Goal: Information Seeking & Learning: Check status

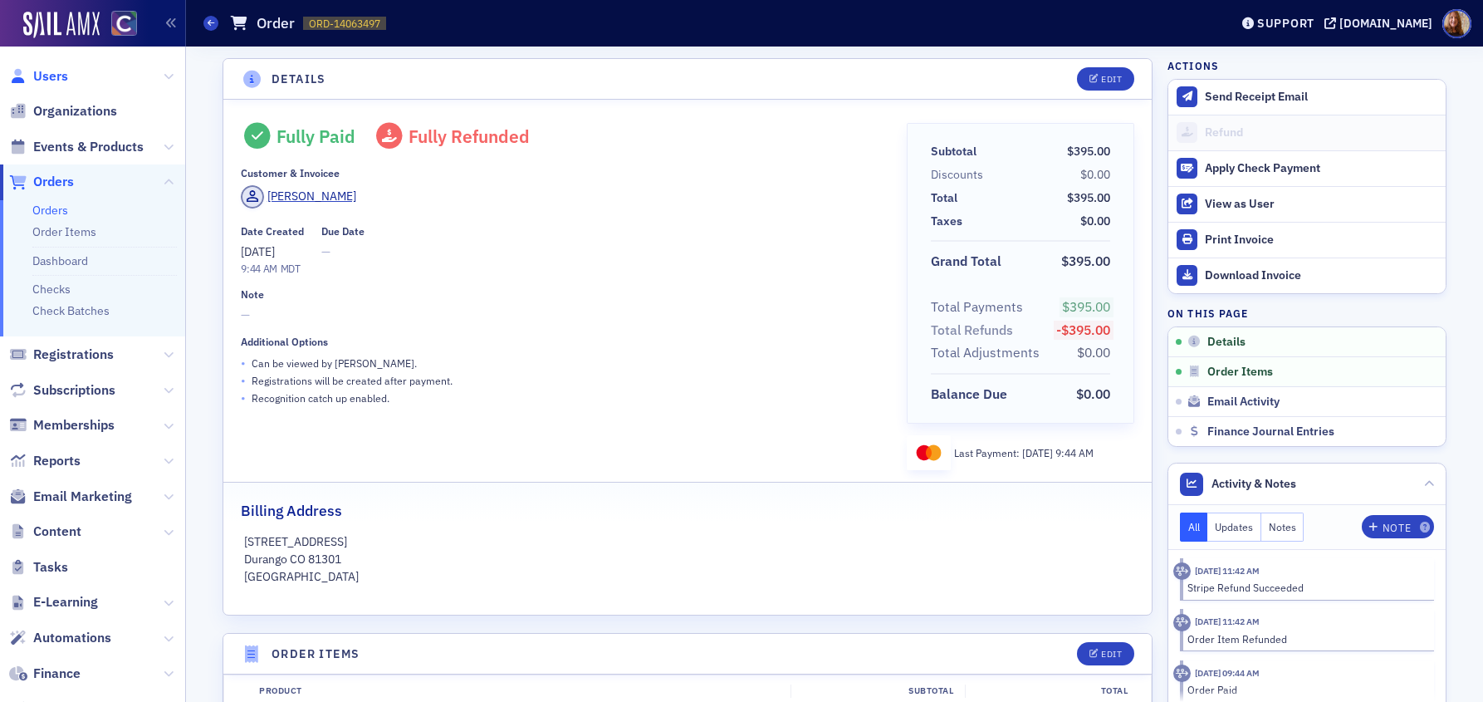
scroll to position [350, 0]
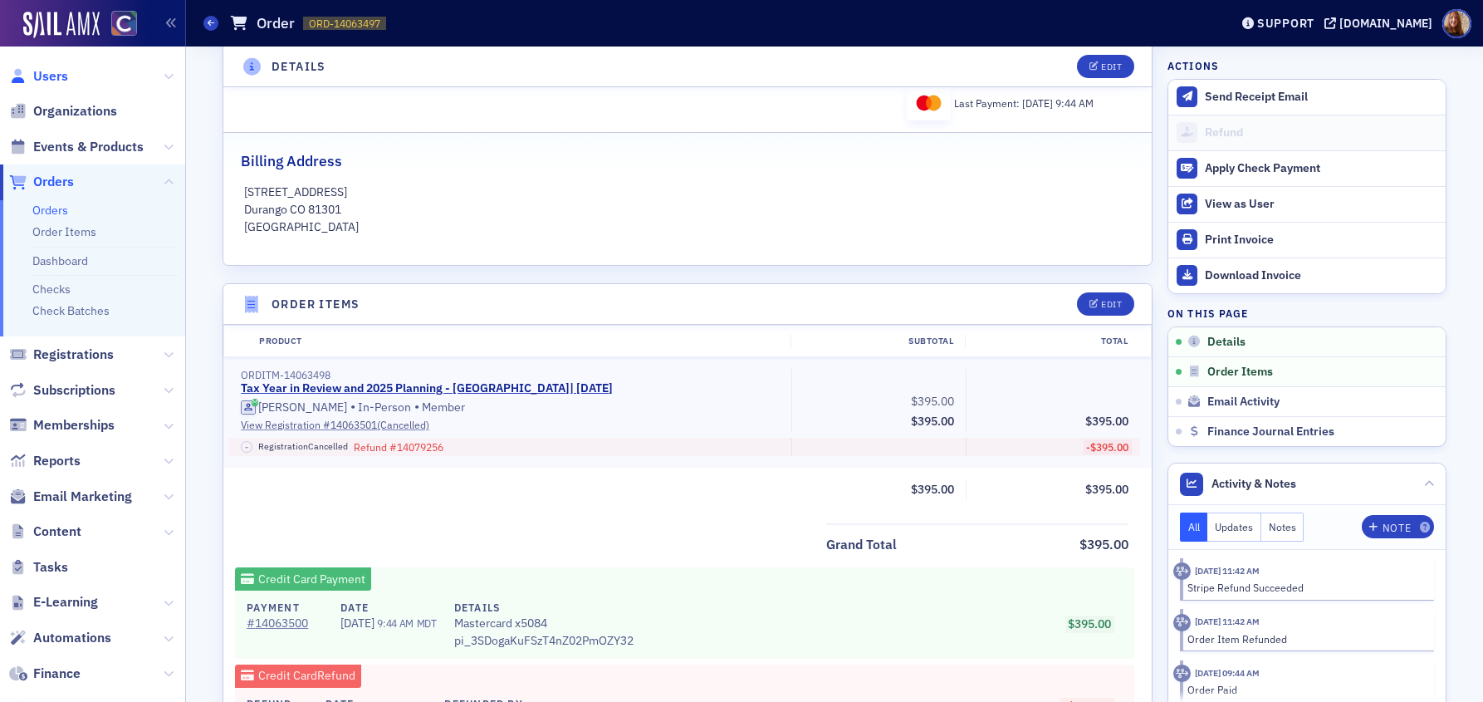
click at [52, 74] on span "Users" at bounding box center [50, 76] width 35 height 18
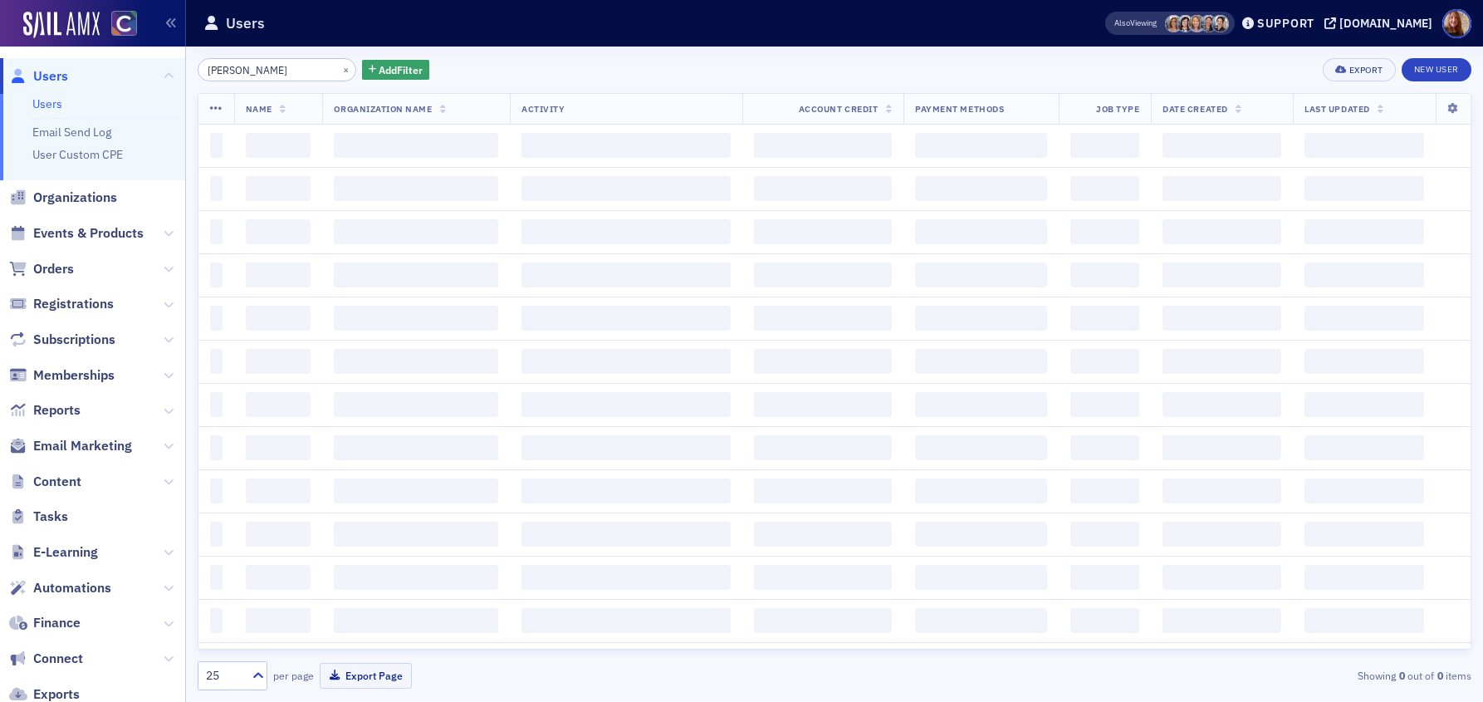
click at [262, 76] on input "sherin clark" at bounding box center [277, 69] width 159 height 23
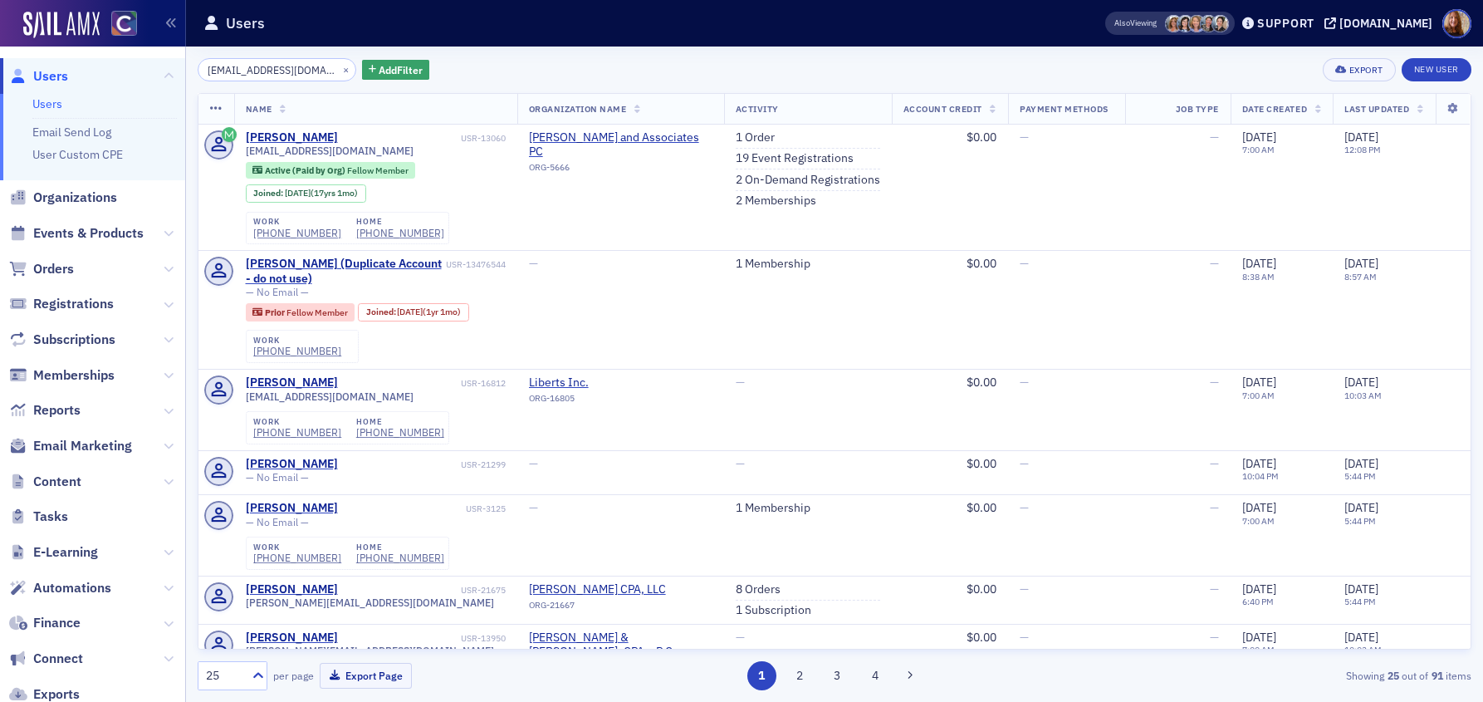
scroll to position [0, 7]
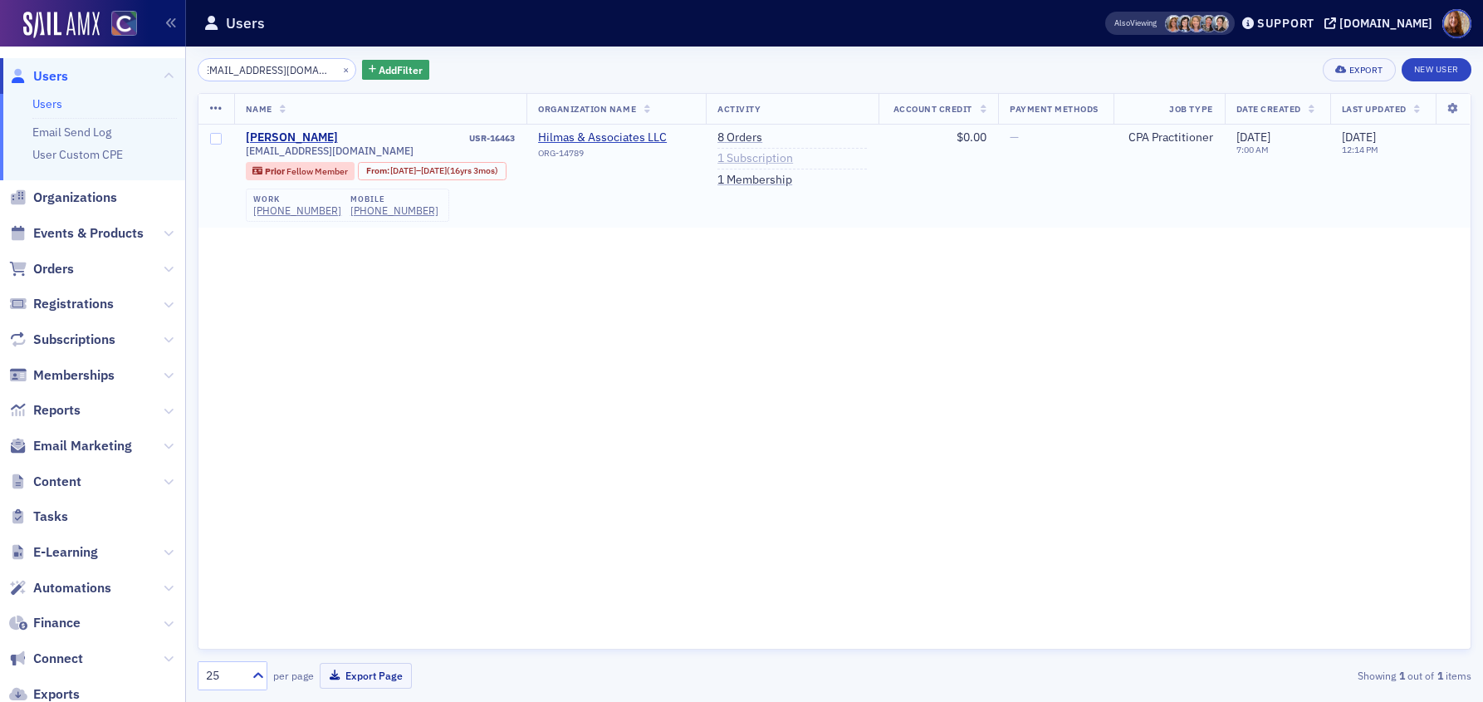
type input "jewell6540@hotmail.com"
click at [774, 158] on link "1 Subscription" at bounding box center [756, 158] width 76 height 15
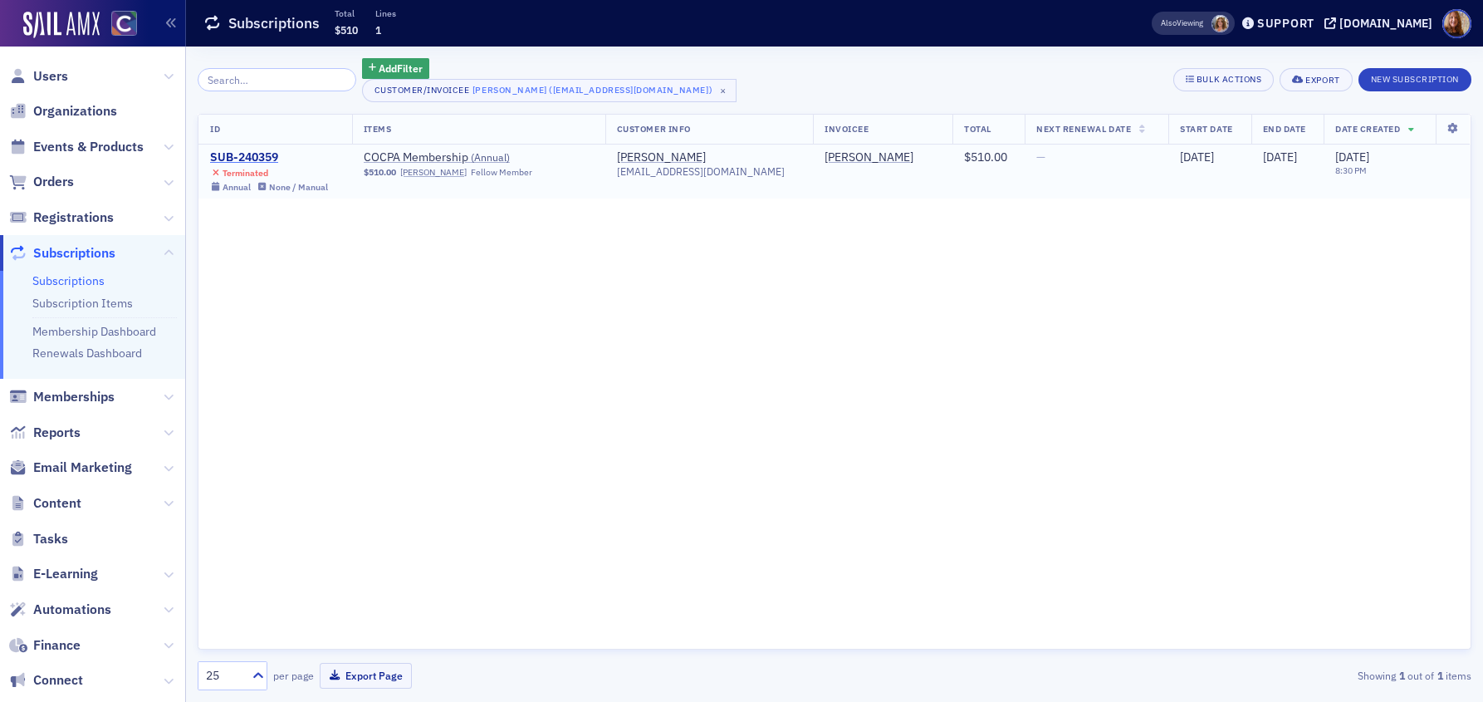
click at [243, 154] on div "SUB-240359" at bounding box center [269, 157] width 118 height 15
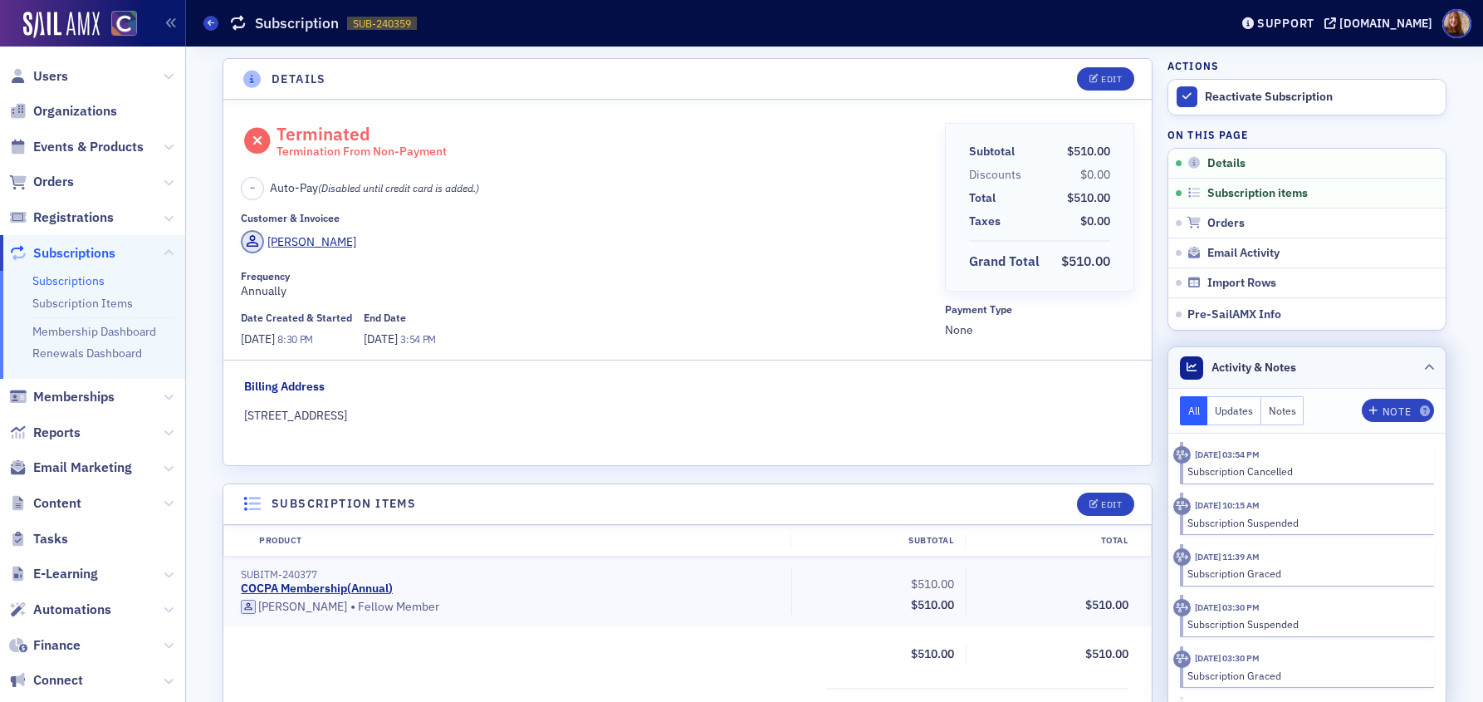
click at [1329, 369] on header "Activity & Notes" at bounding box center [1306, 368] width 277 height 42
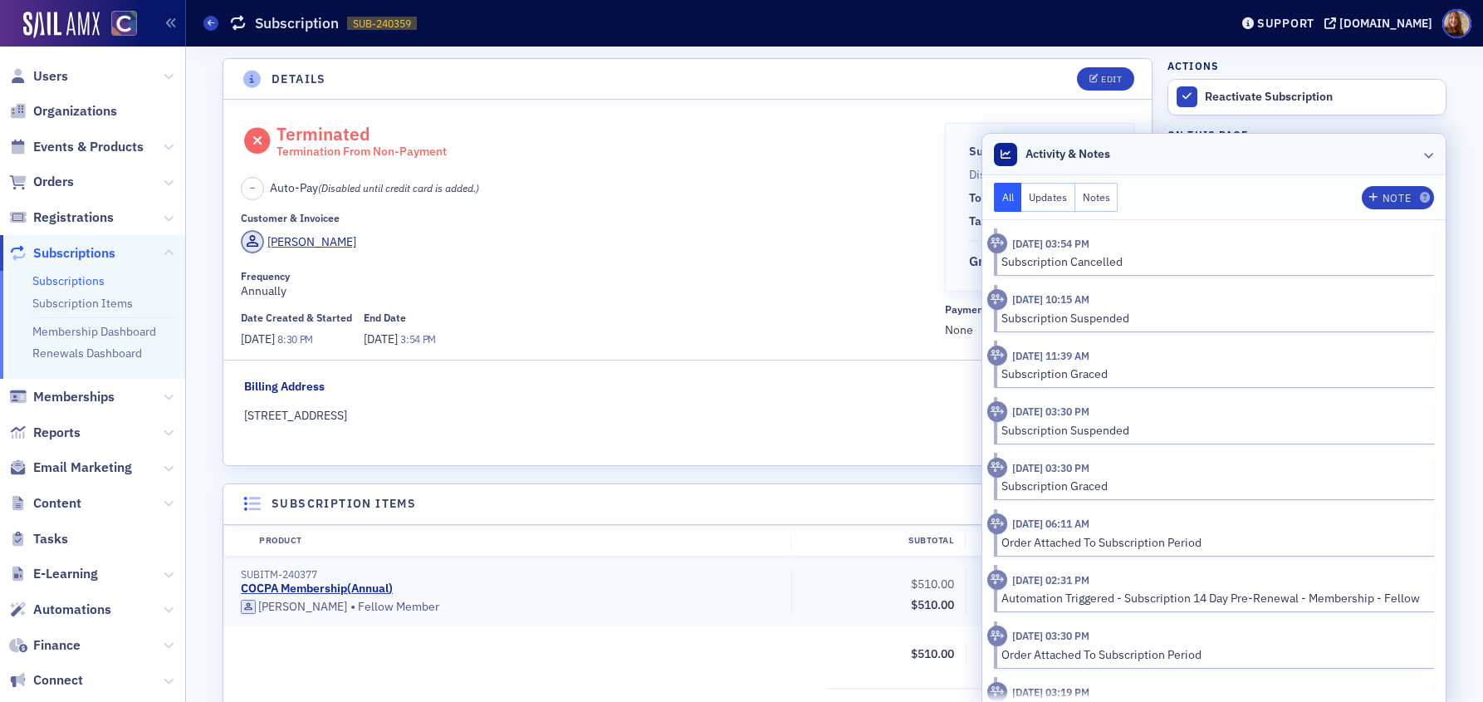
click at [1204, 159] on header "Activity & Notes" at bounding box center [1213, 155] width 463 height 42
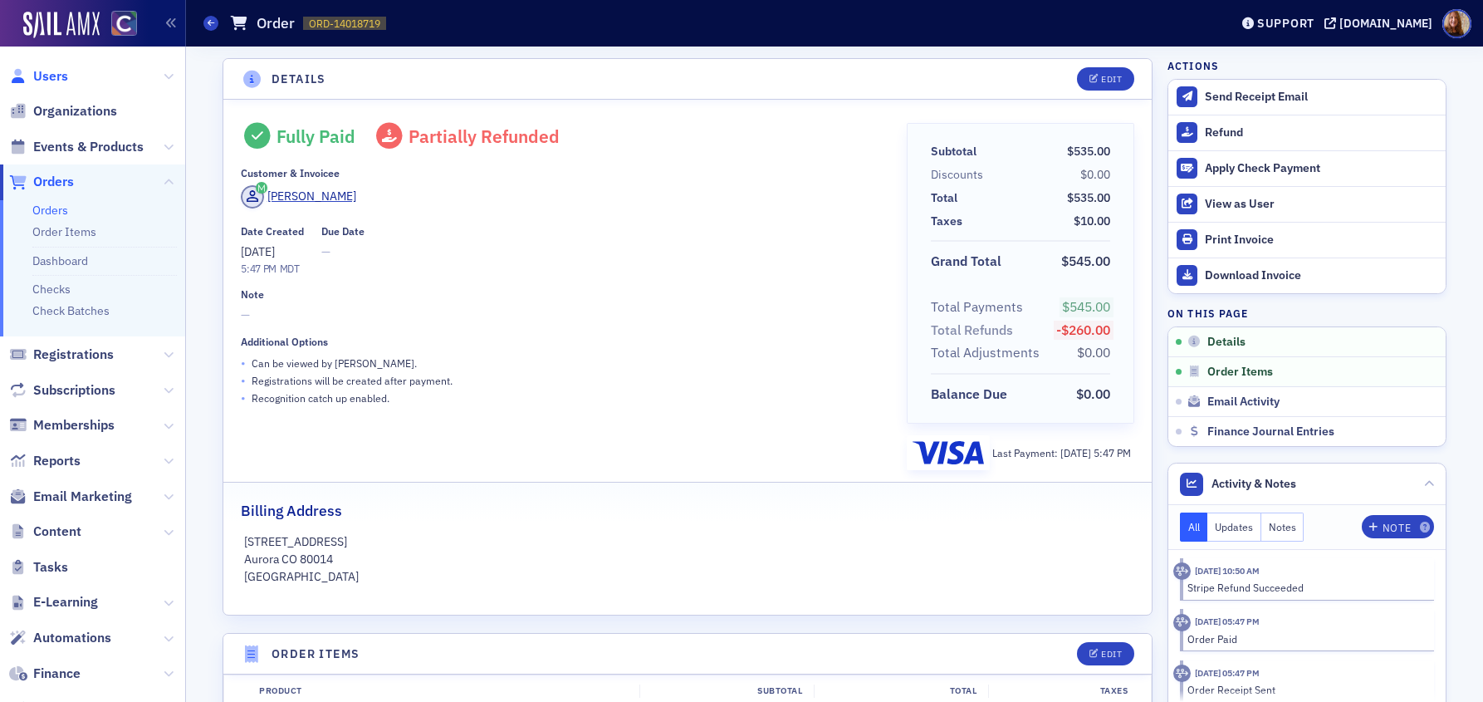
click at [50, 67] on span "Users" at bounding box center [50, 76] width 35 height 18
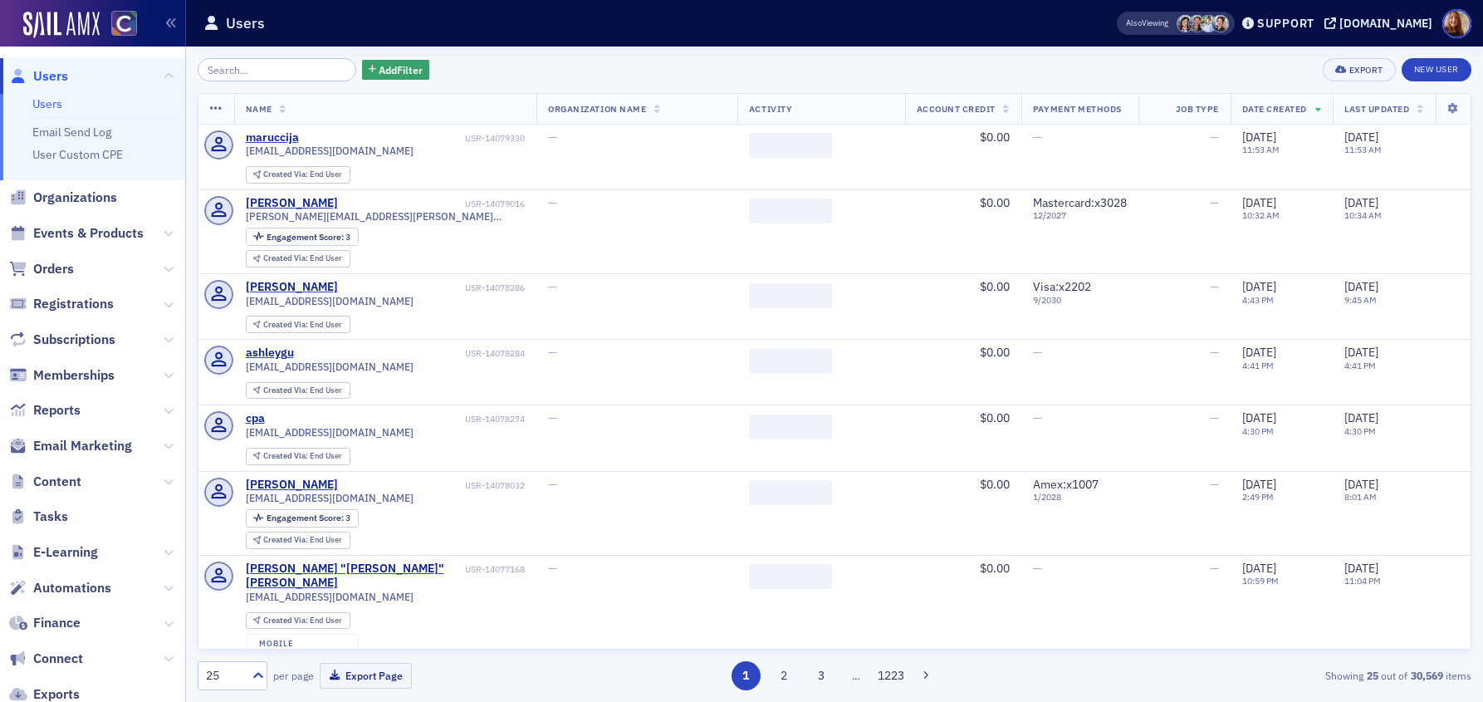
click at [265, 71] on input "search" at bounding box center [277, 69] width 159 height 23
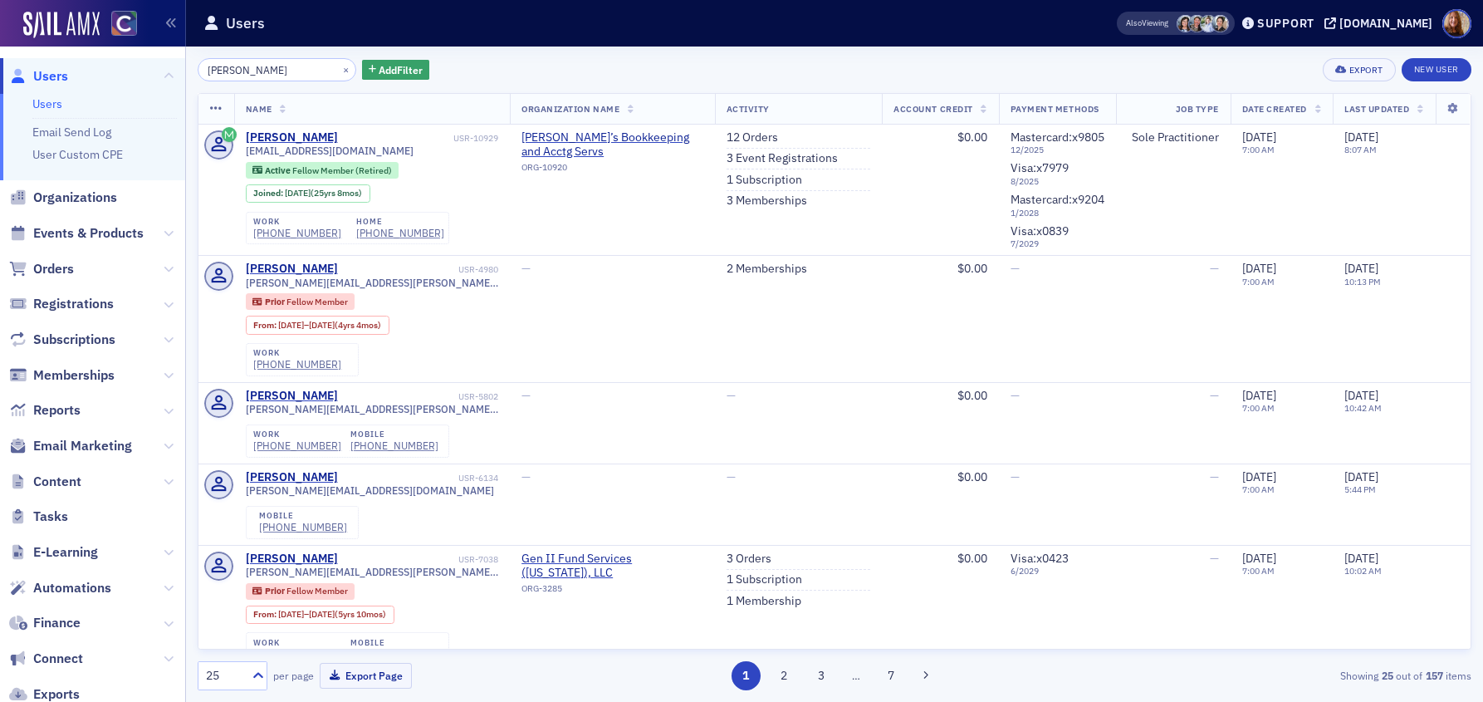
click at [237, 58] on input "lindsay taylor" at bounding box center [277, 69] width 159 height 23
click at [237, 75] on input "lindsay taylor" at bounding box center [277, 69] width 159 height 23
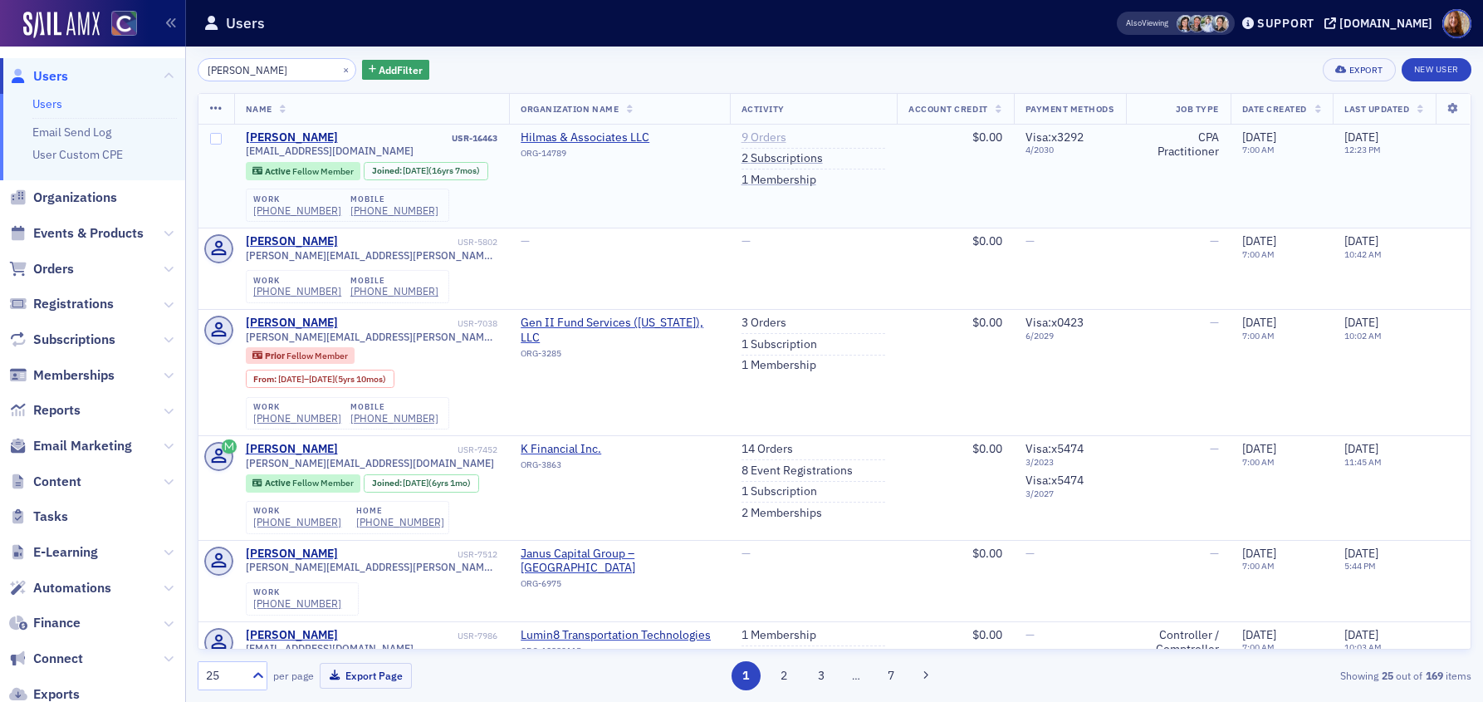
type input "lindsey taylor"
click at [742, 135] on link "9 Orders" at bounding box center [764, 137] width 45 height 15
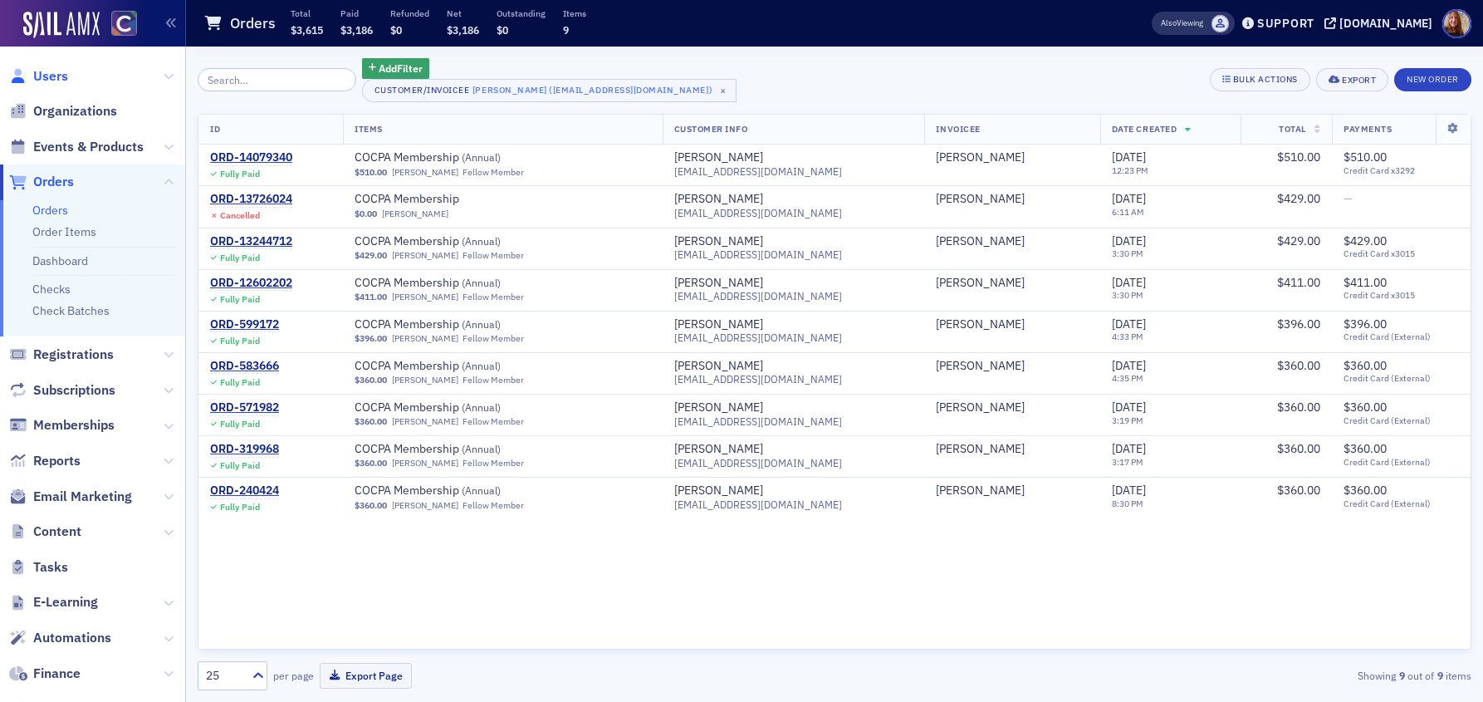
click at [43, 73] on span "Users" at bounding box center [50, 76] width 35 height 18
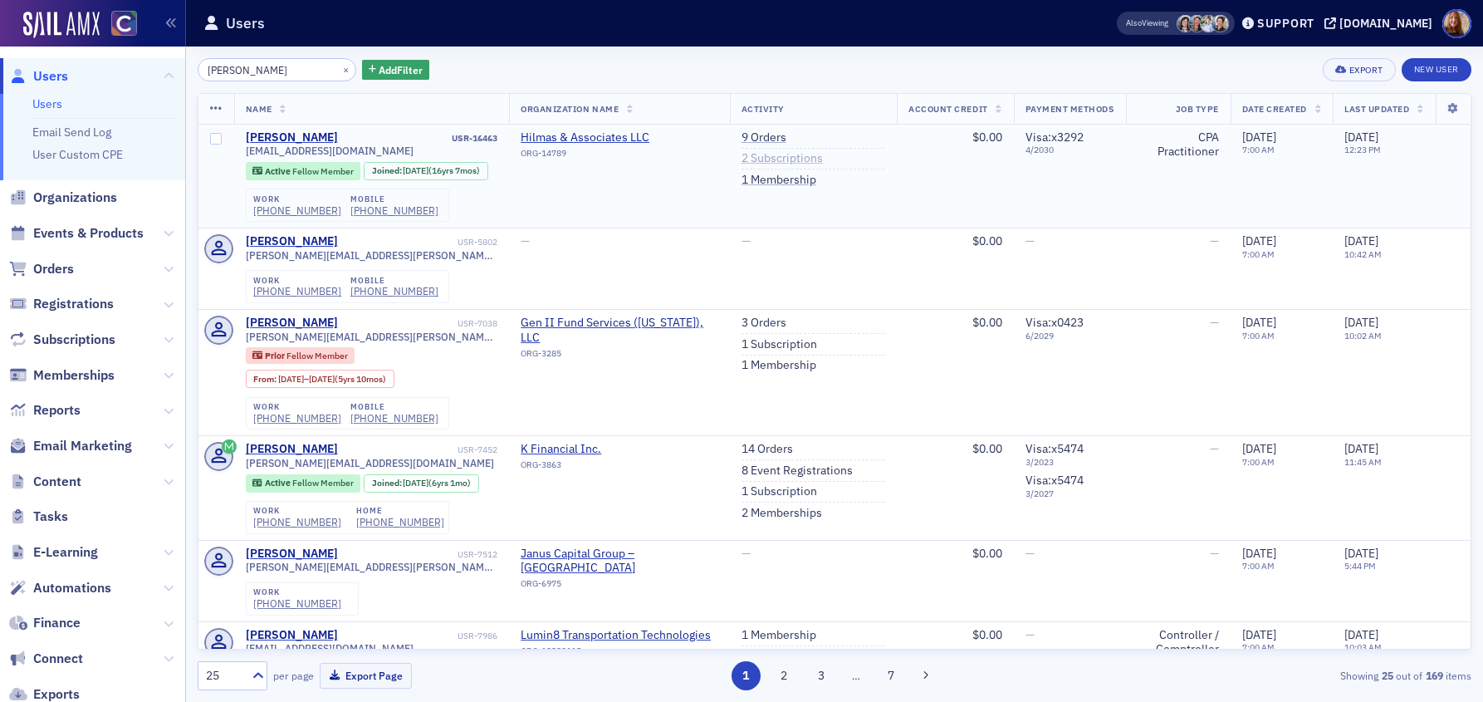
click at [746, 157] on link "2 Subscriptions" at bounding box center [782, 158] width 81 height 15
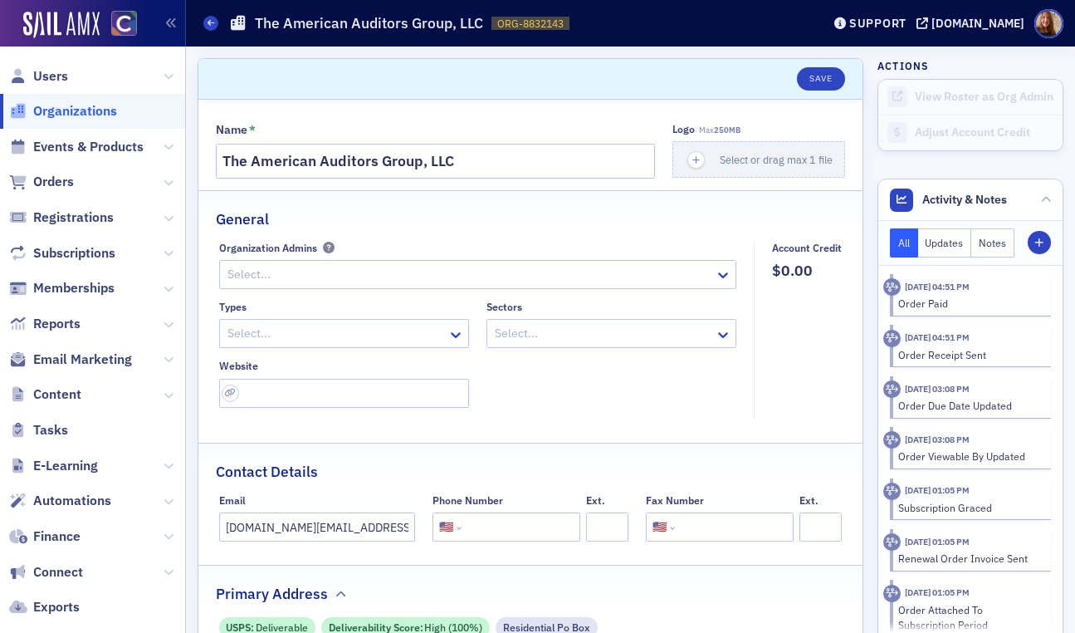
select select "US"
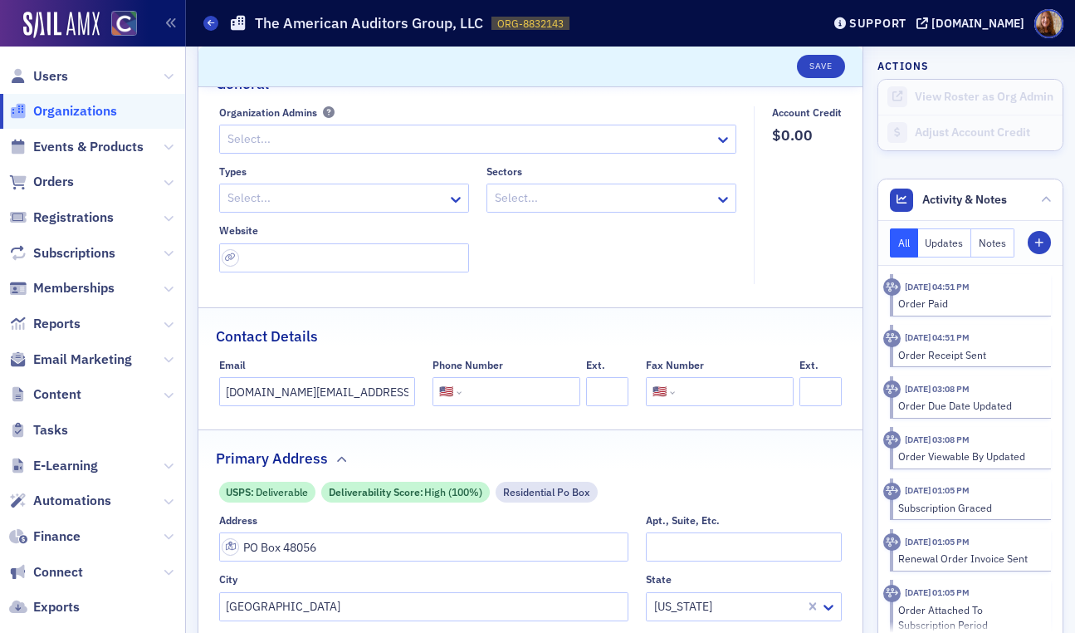
scroll to position [120, 0]
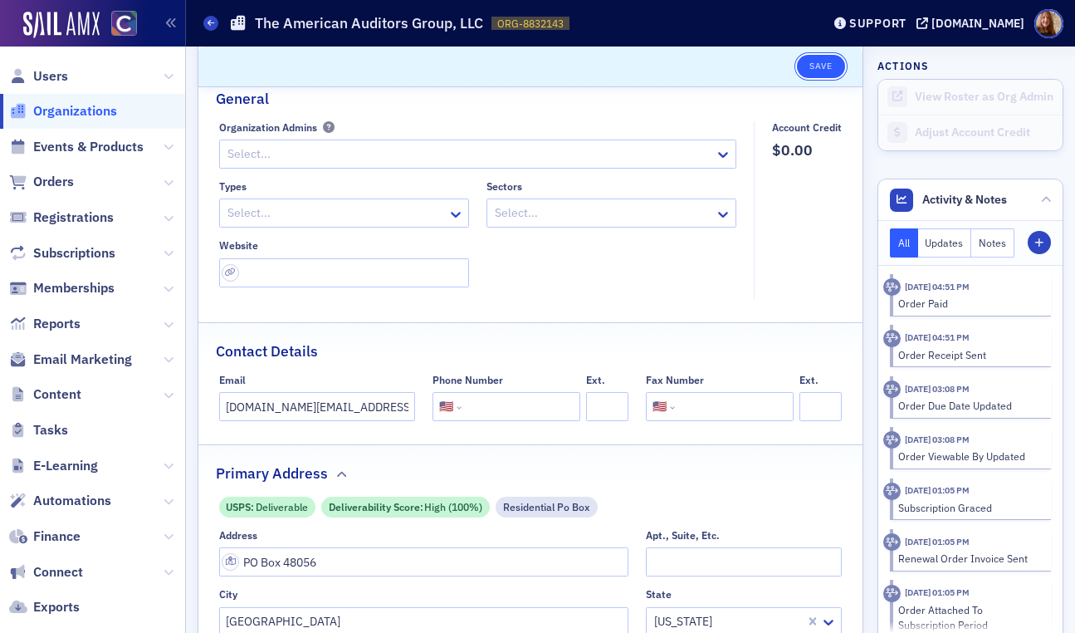
click at [820, 70] on button "Save" at bounding box center [820, 66] width 47 height 23
click at [61, 71] on span "Users" at bounding box center [50, 76] width 35 height 18
select select "US"
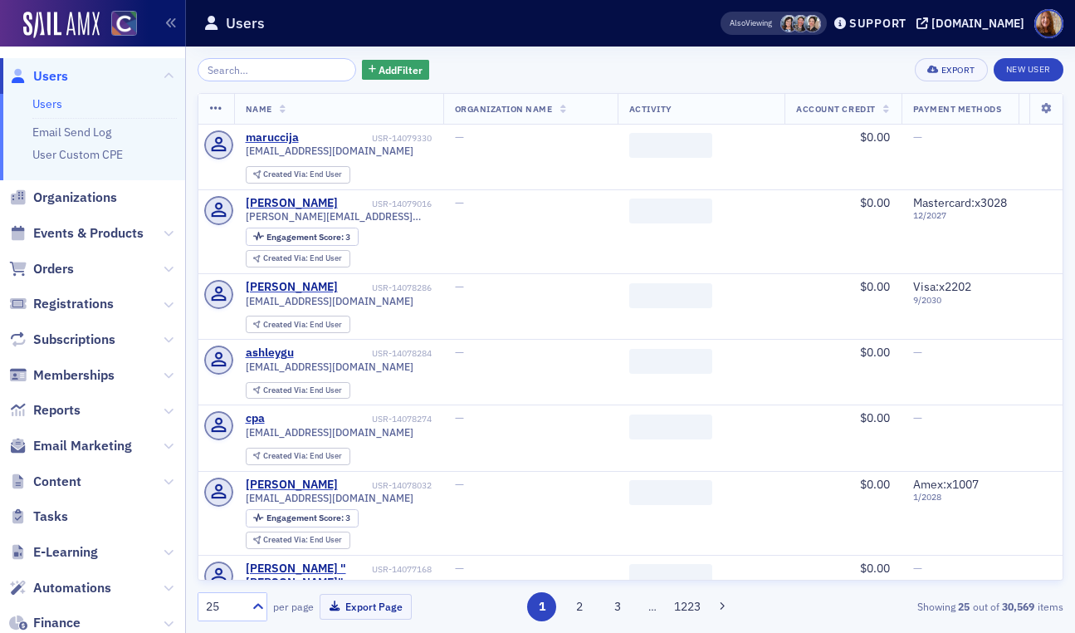
click at [241, 72] on input "search" at bounding box center [277, 69] width 159 height 23
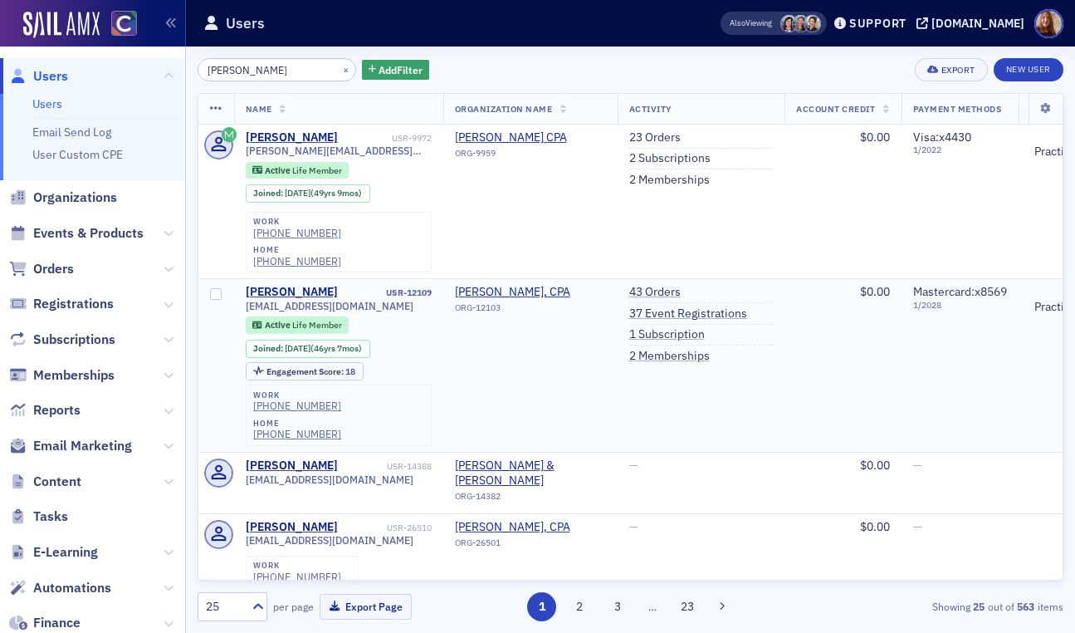
type input "[PERSON_NAME]"
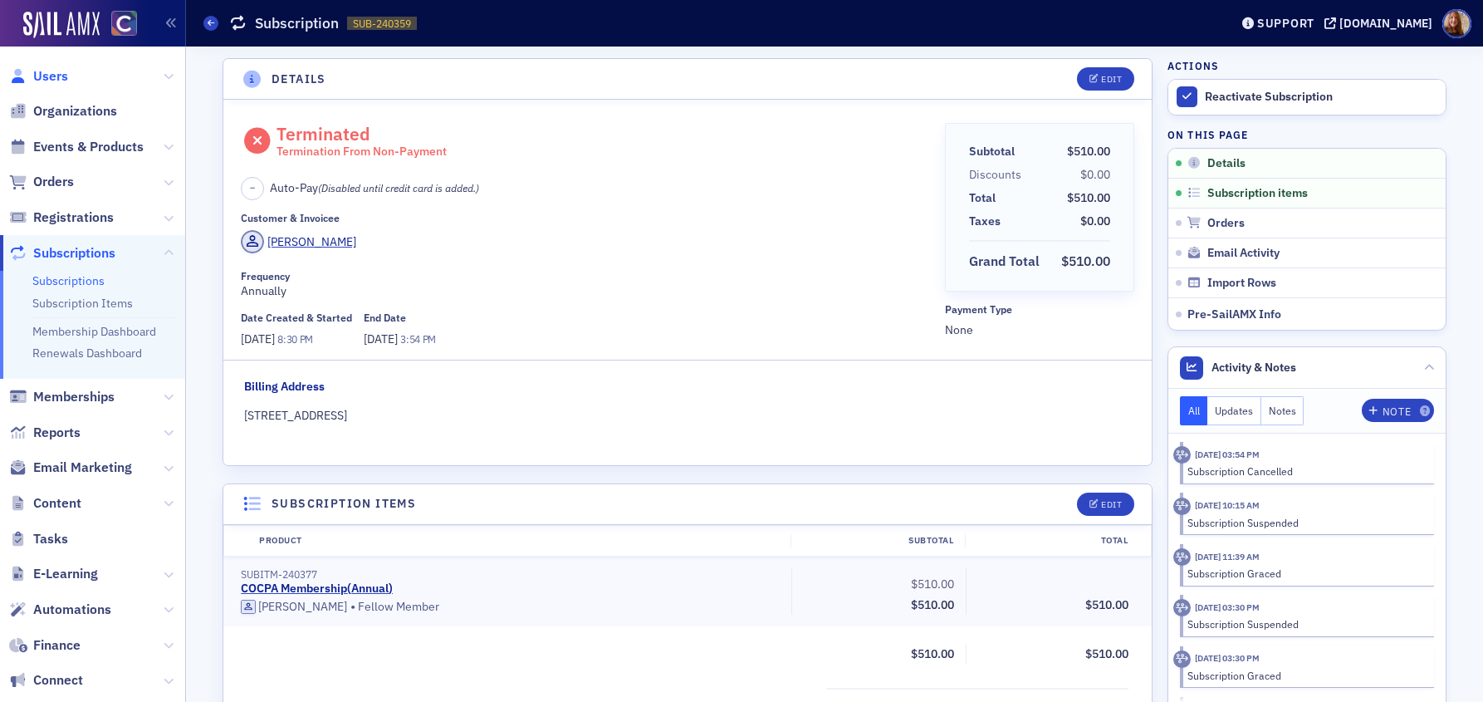
click at [47, 75] on span "Users" at bounding box center [50, 76] width 35 height 18
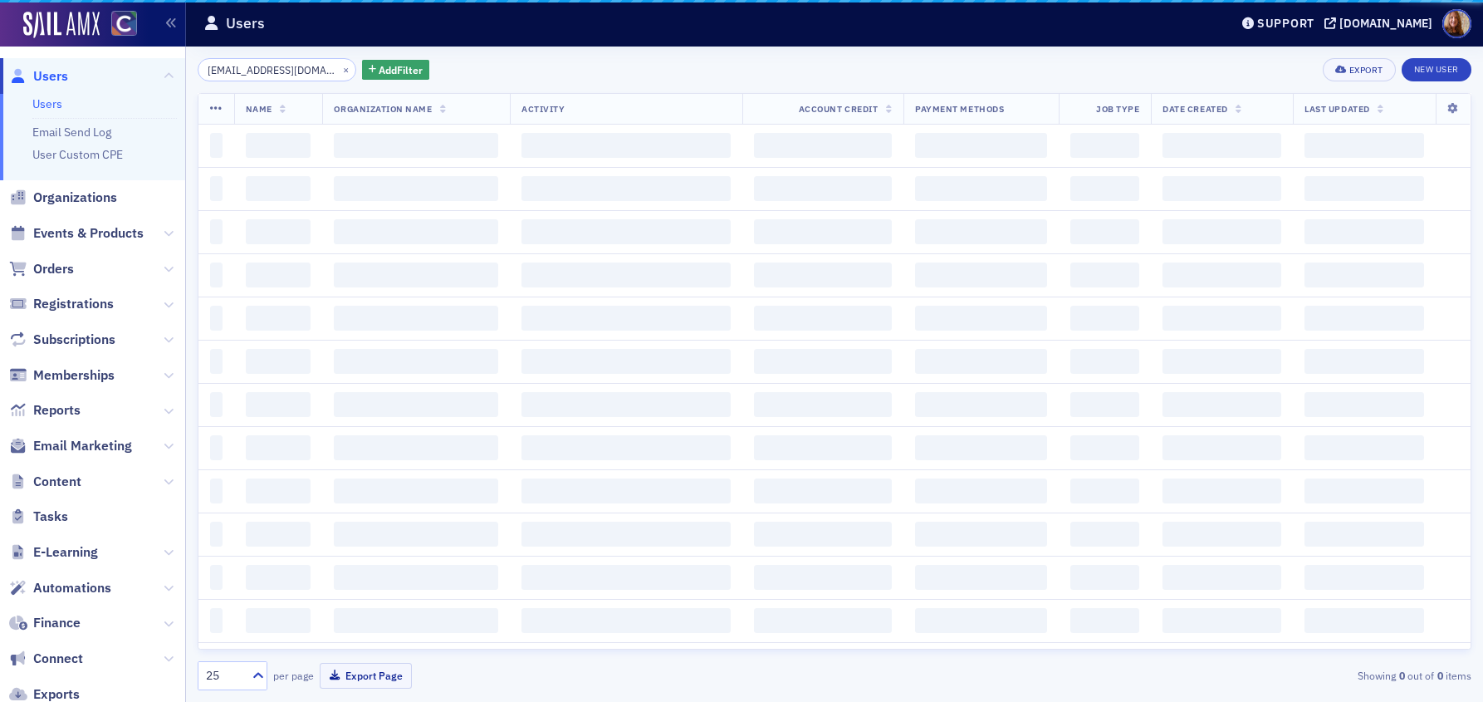
scroll to position [0, 7]
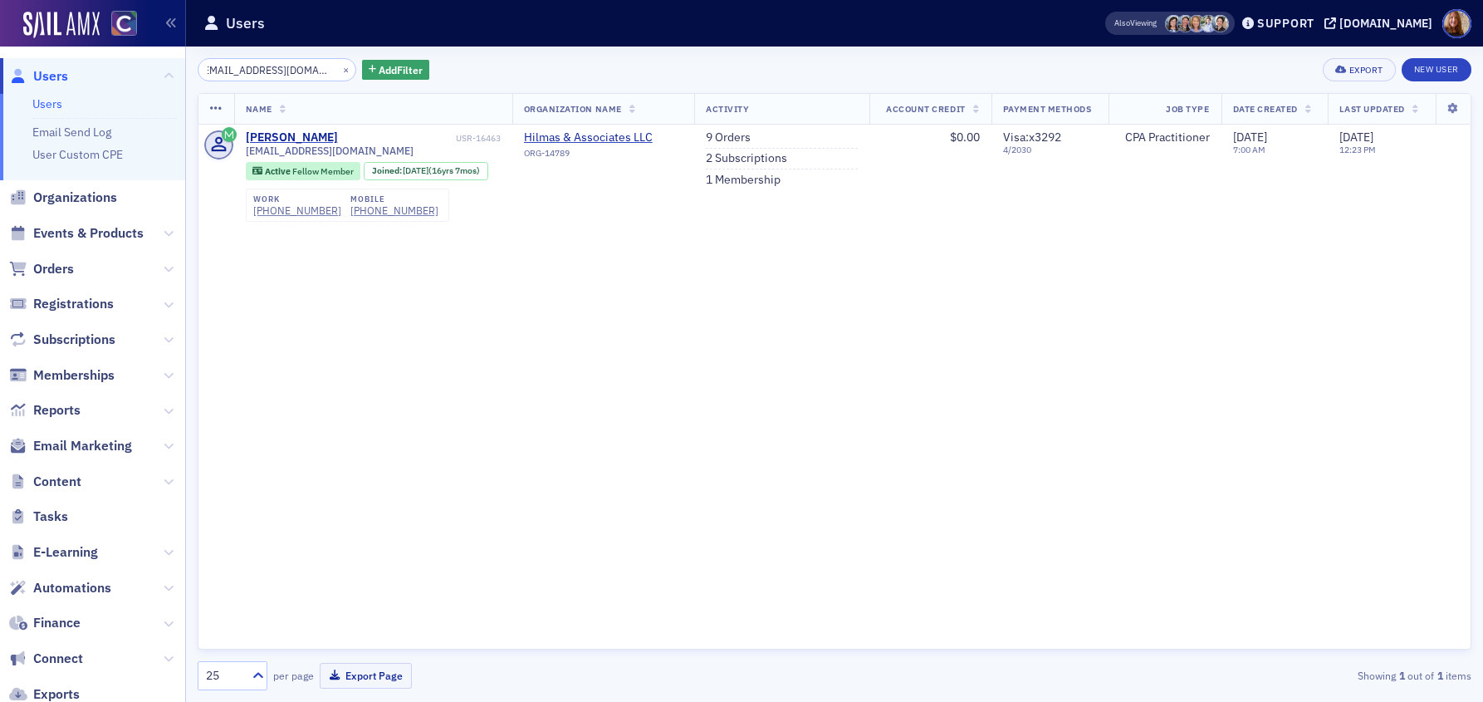
click at [271, 72] on input "jewell6540@hotmail.com" at bounding box center [277, 69] width 159 height 23
click at [271, 71] on input "jewell6540@hotmail.com" at bounding box center [277, 69] width 159 height 23
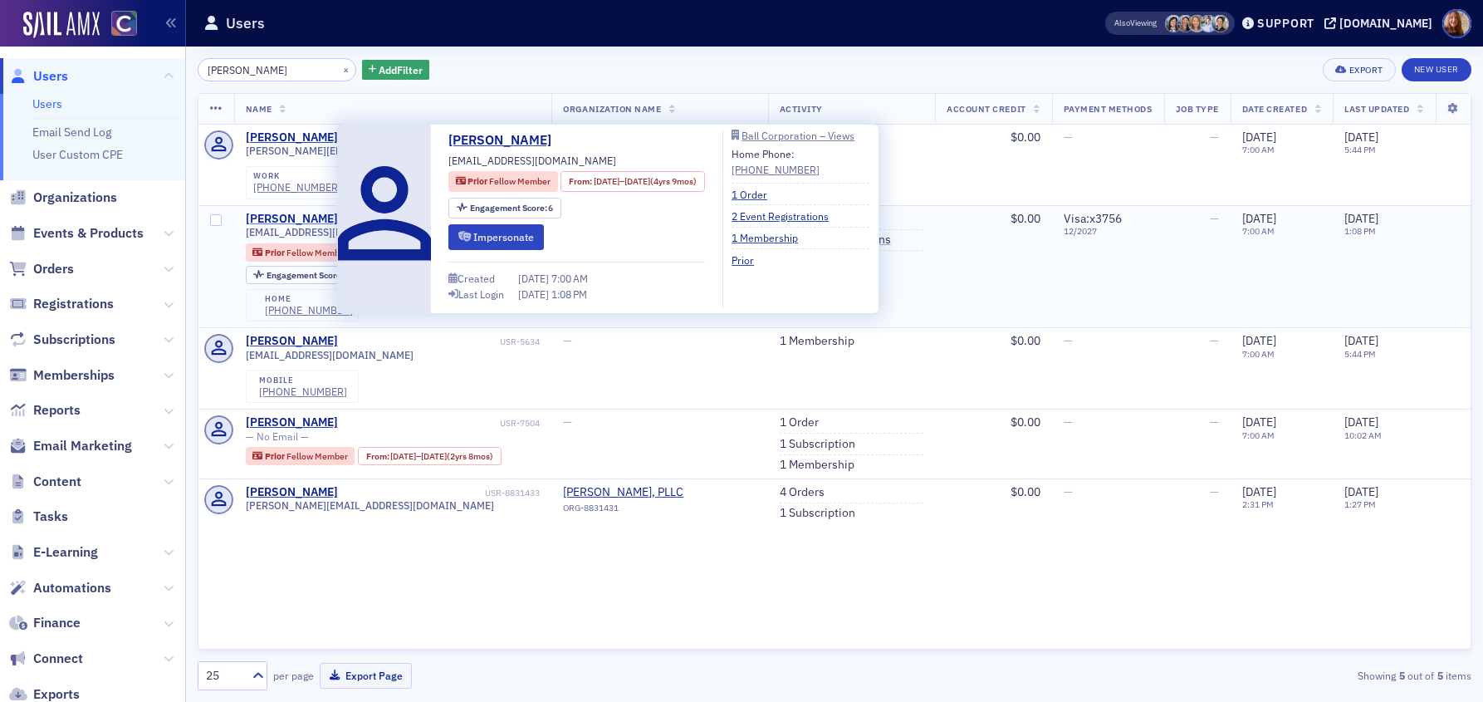
type input "elizbeth benton"
click at [288, 217] on div "Elizabeth Benton" at bounding box center [292, 219] width 92 height 15
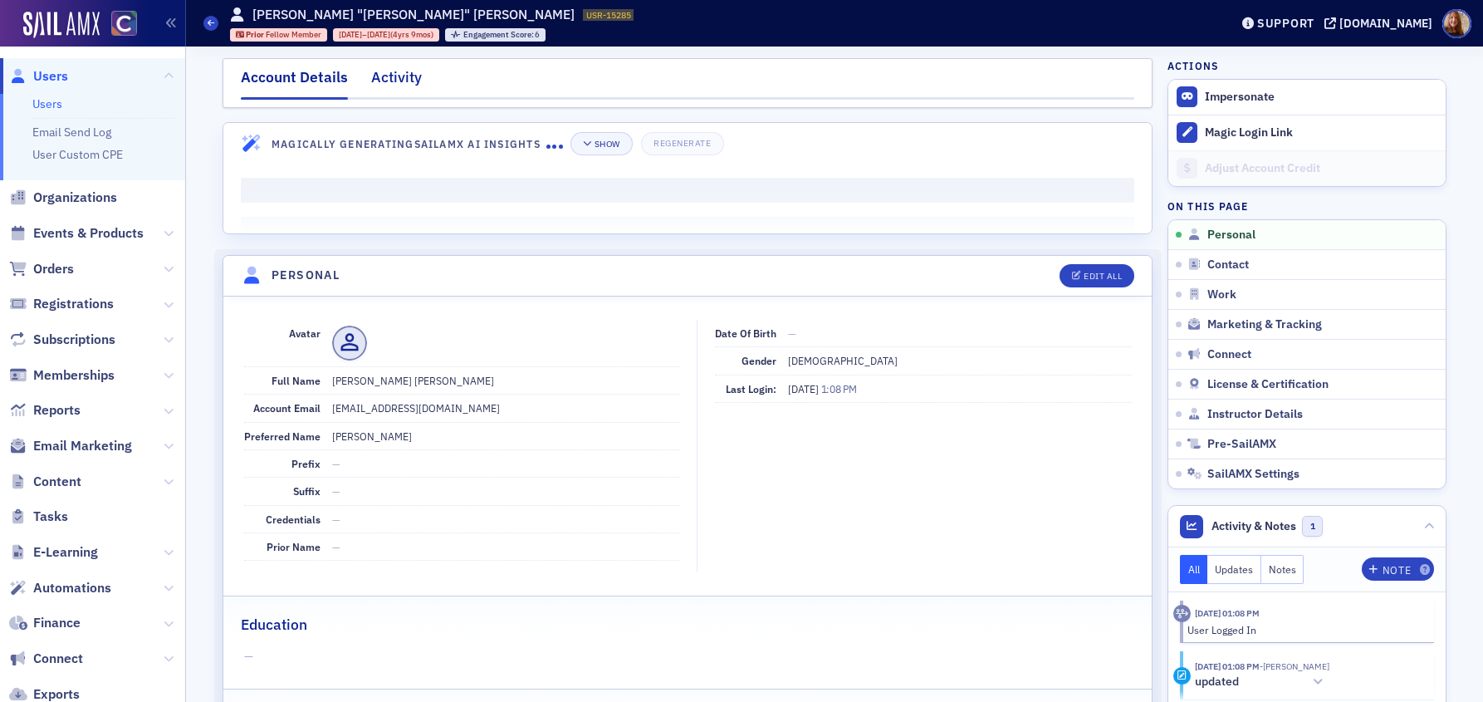
click at [390, 81] on div "Activity" at bounding box center [396, 81] width 51 height 31
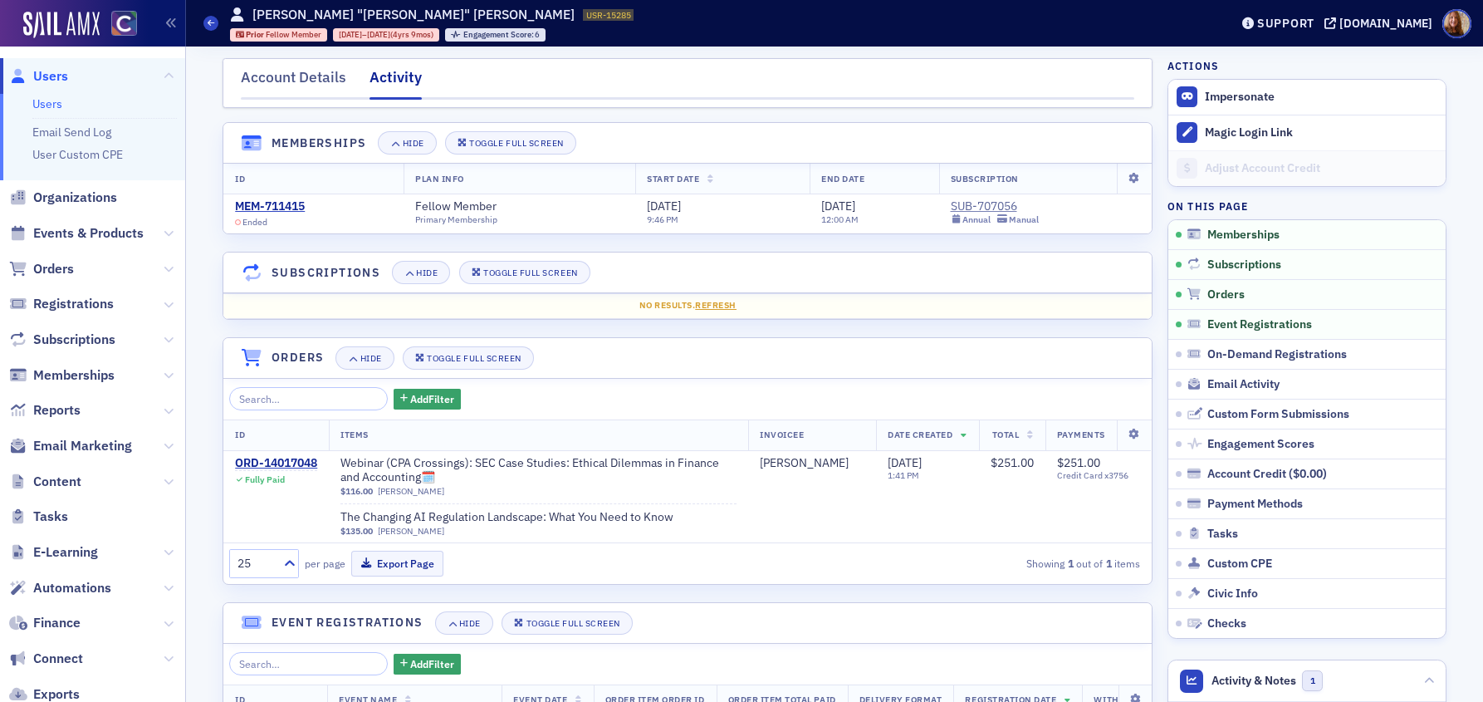
click at [51, 101] on link "Users" at bounding box center [47, 103] width 30 height 15
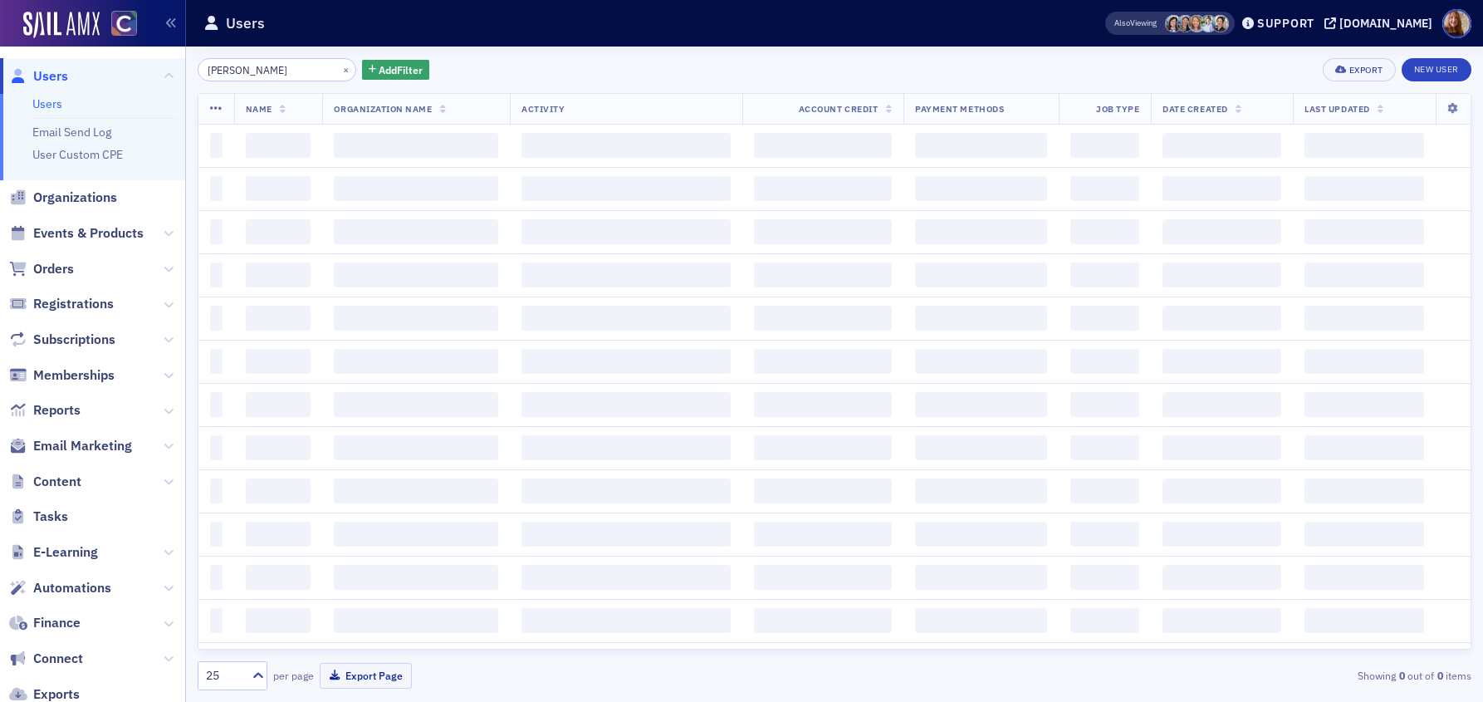
click at [267, 74] on input "elizbeth benton" at bounding box center [277, 69] width 159 height 23
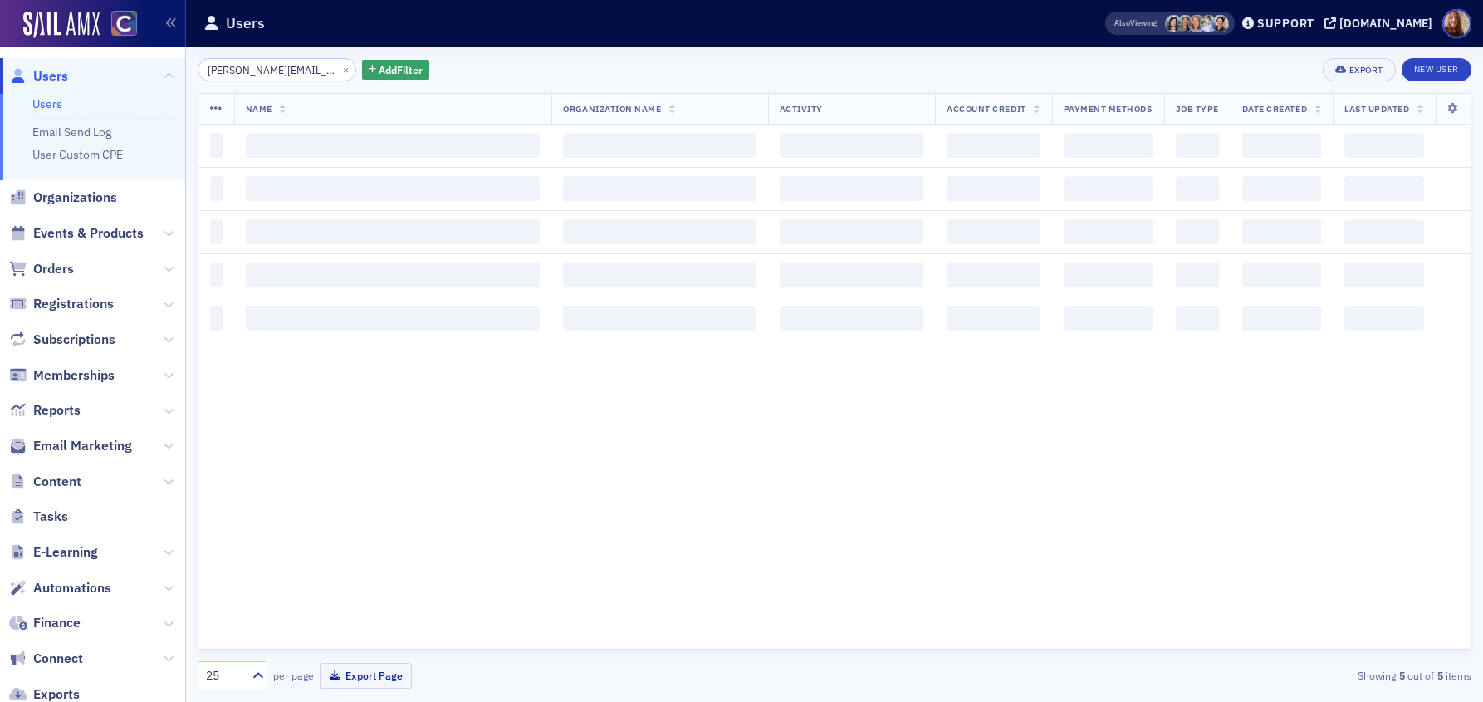
scroll to position [0, 14]
type input "kim.patmore@comcast.net"
click at [641, 71] on div "kim.patmore@comcast.net × Add Filter Export New User" at bounding box center [835, 69] width 1274 height 23
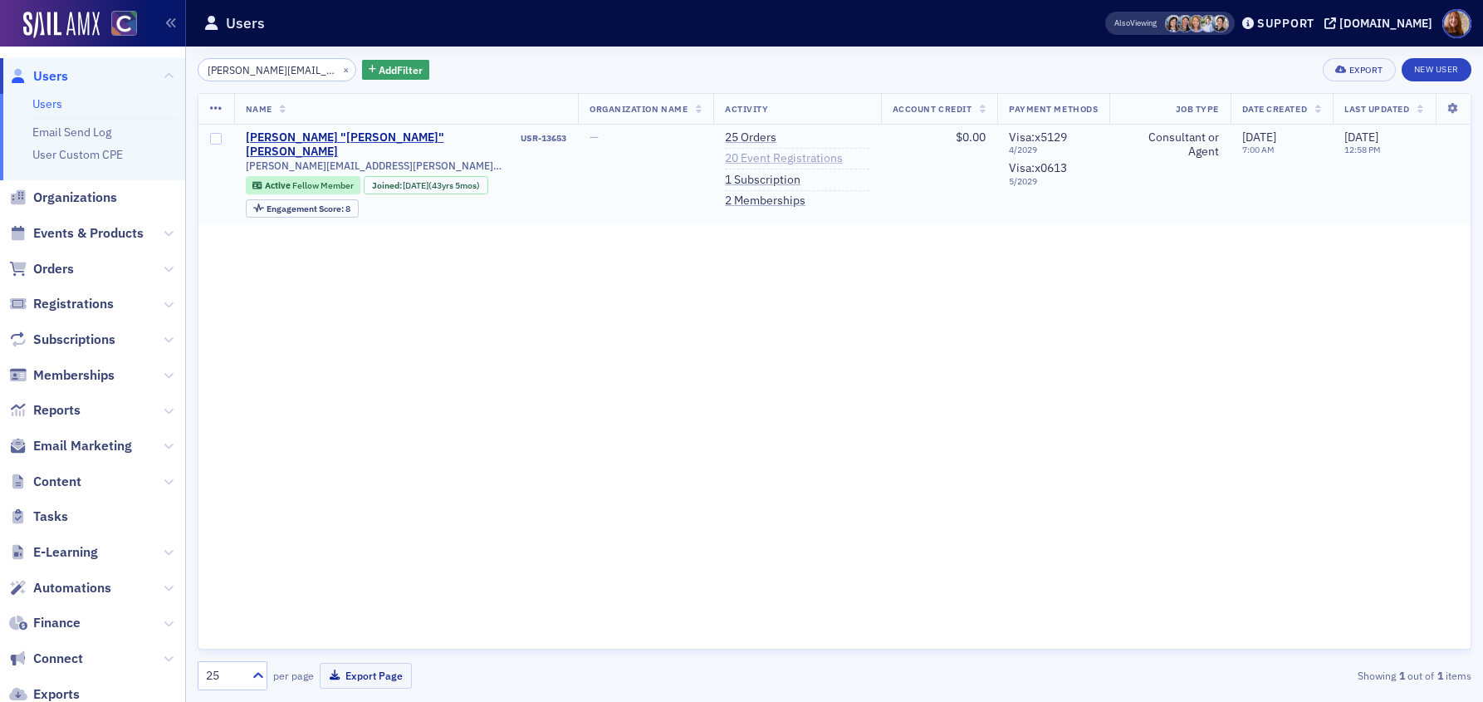
click at [730, 157] on link "20 Event Registrations" at bounding box center [784, 158] width 118 height 15
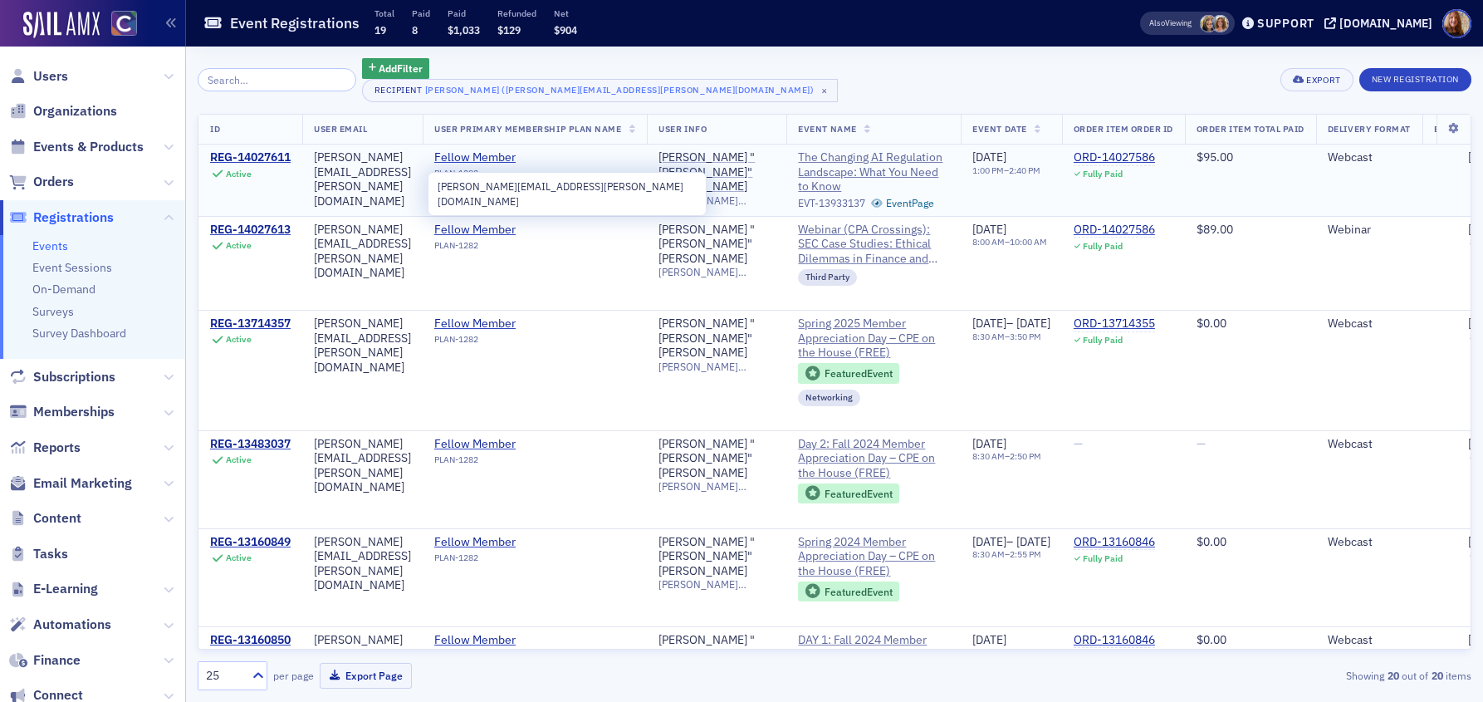
click at [761, 194] on span "kim.patmore@comcast.net" at bounding box center [717, 200] width 116 height 12
copy span "kim.patmore@comcast.net"
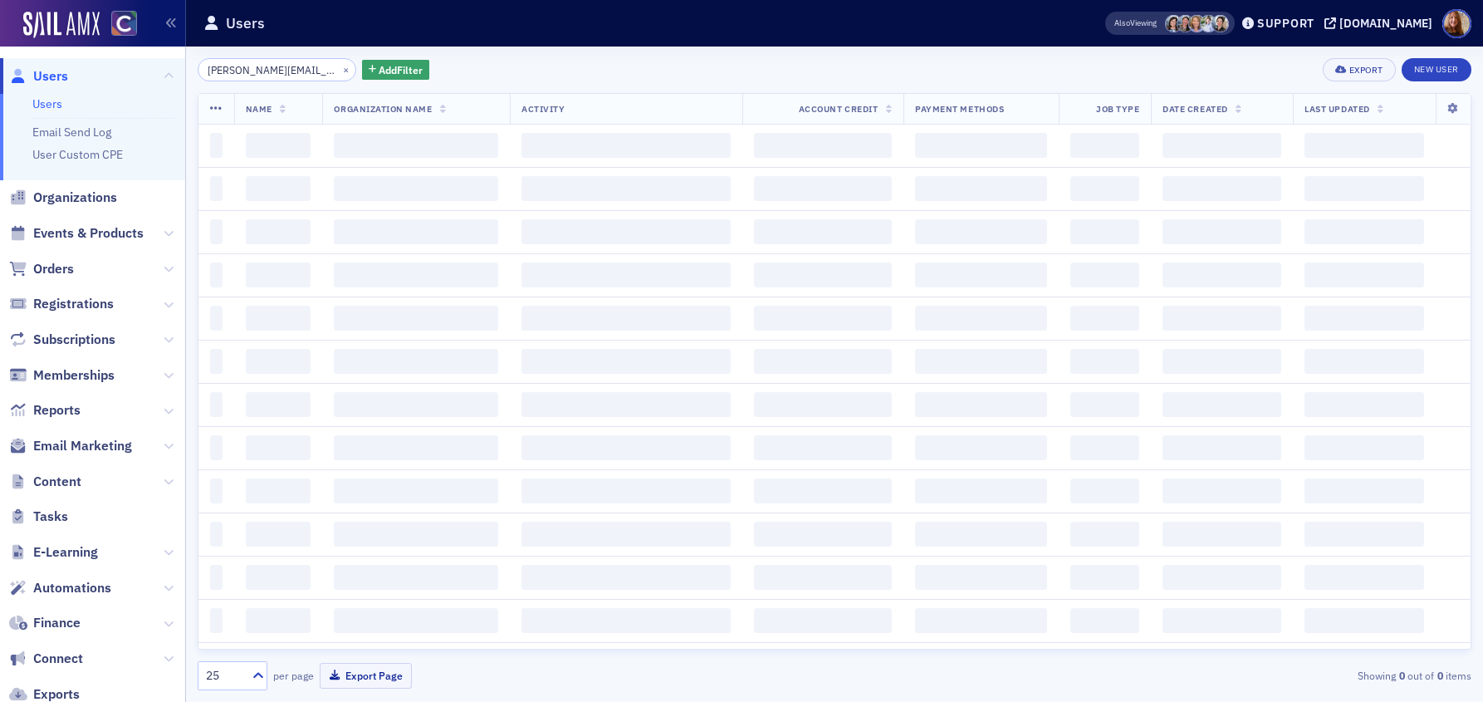
scroll to position [0, 14]
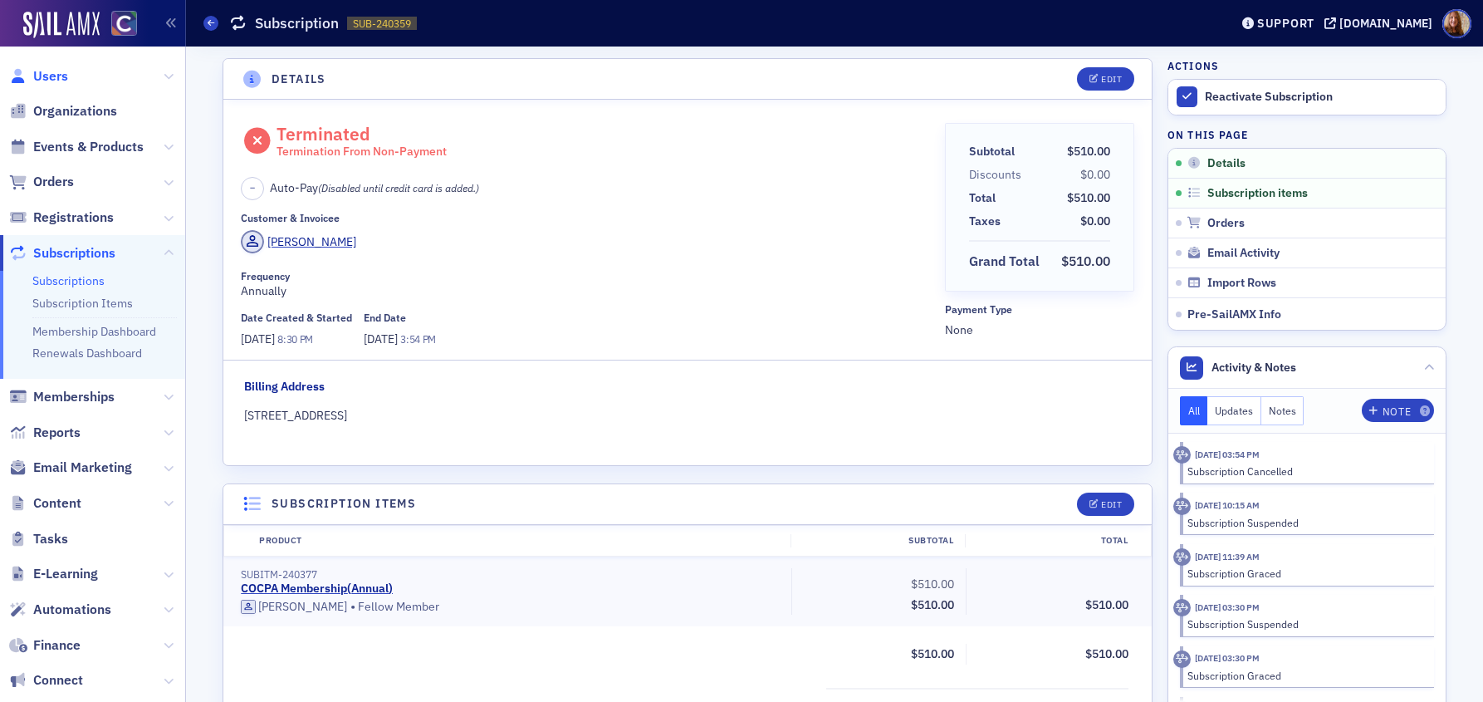
click at [57, 71] on span "Users" at bounding box center [50, 76] width 35 height 18
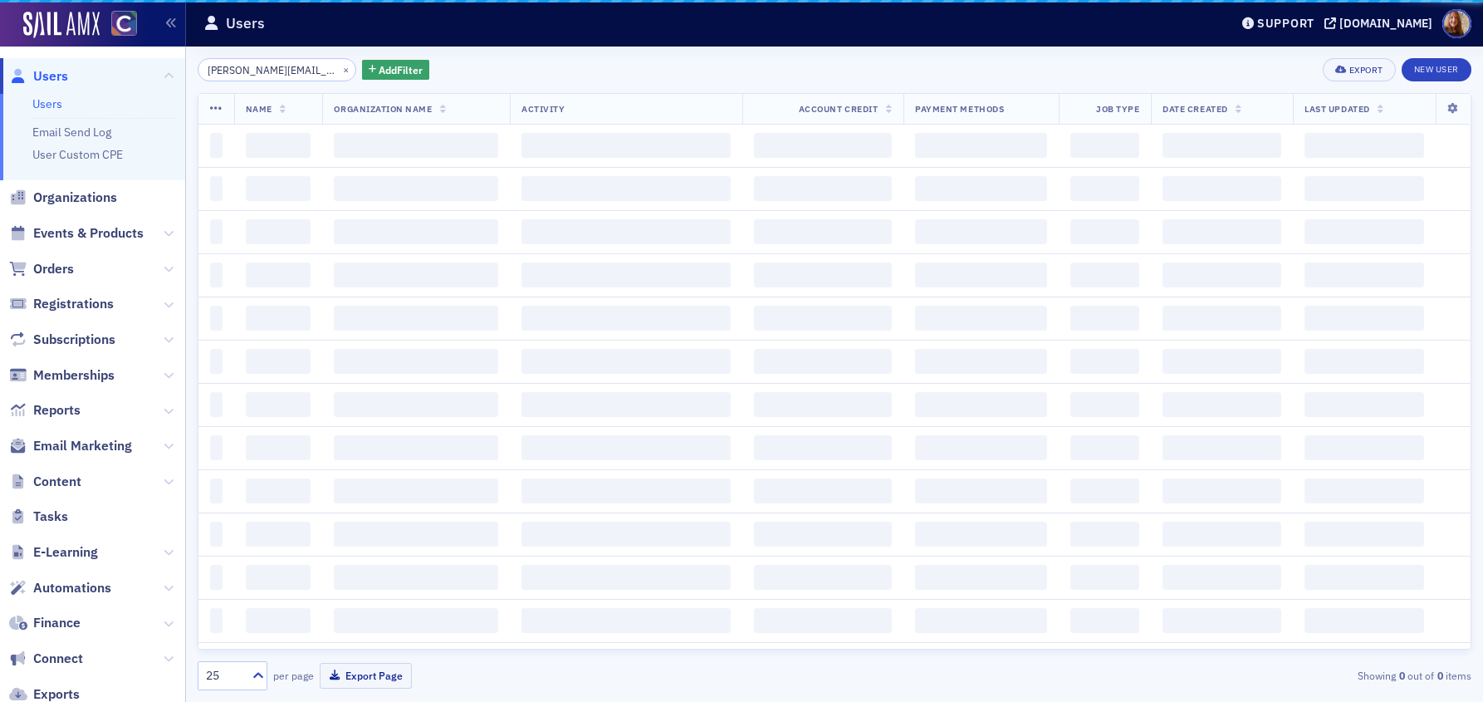
scroll to position [0, 14]
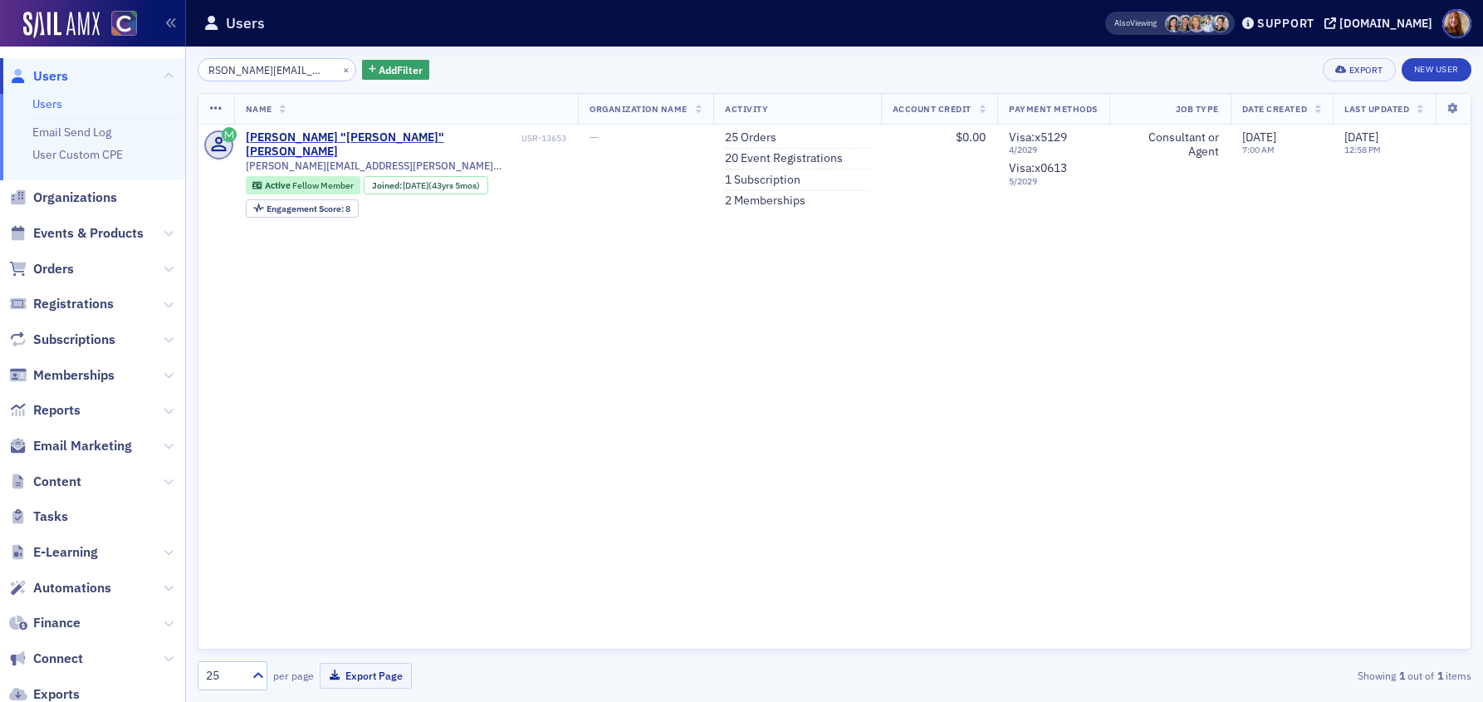
click at [259, 69] on input "kim.patmore@comcast.net" at bounding box center [277, 69] width 159 height 23
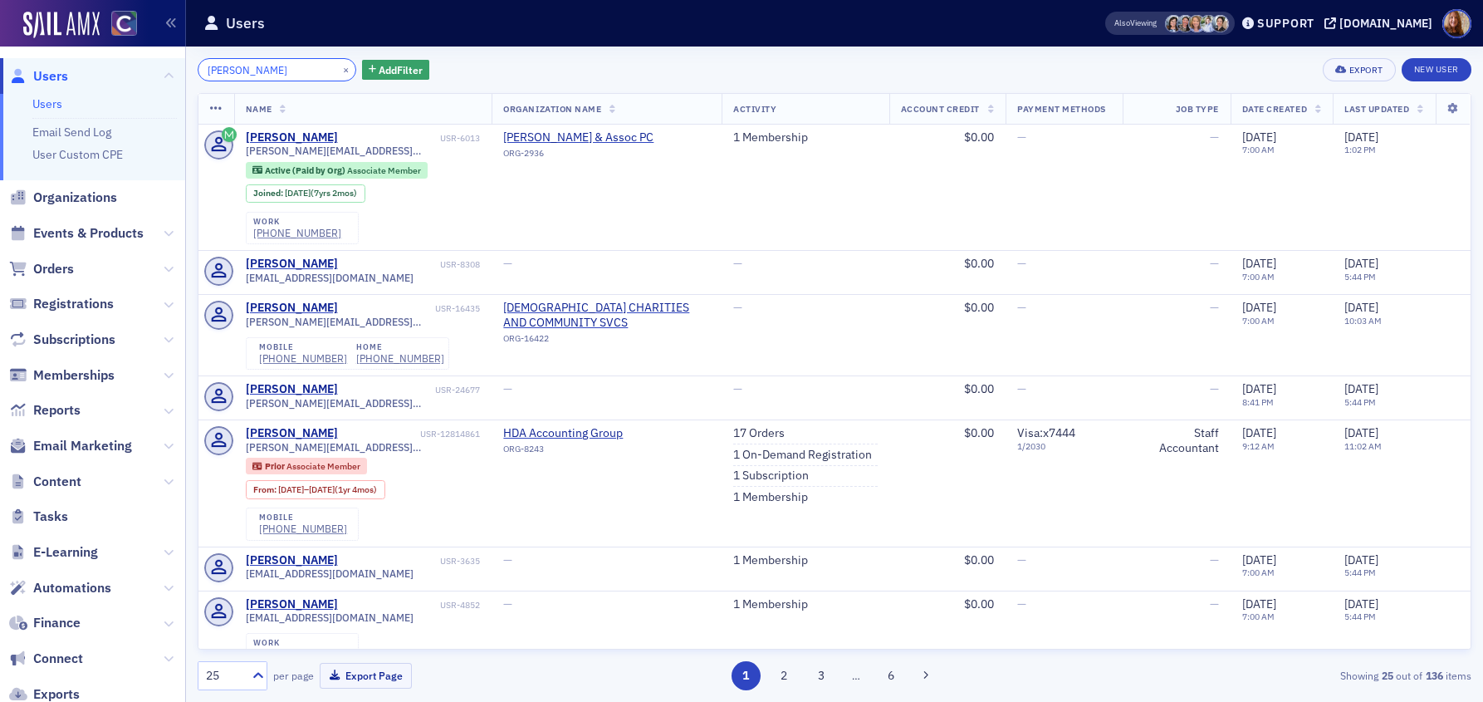
click at [266, 73] on input "elizabeth" at bounding box center [277, 69] width 159 height 23
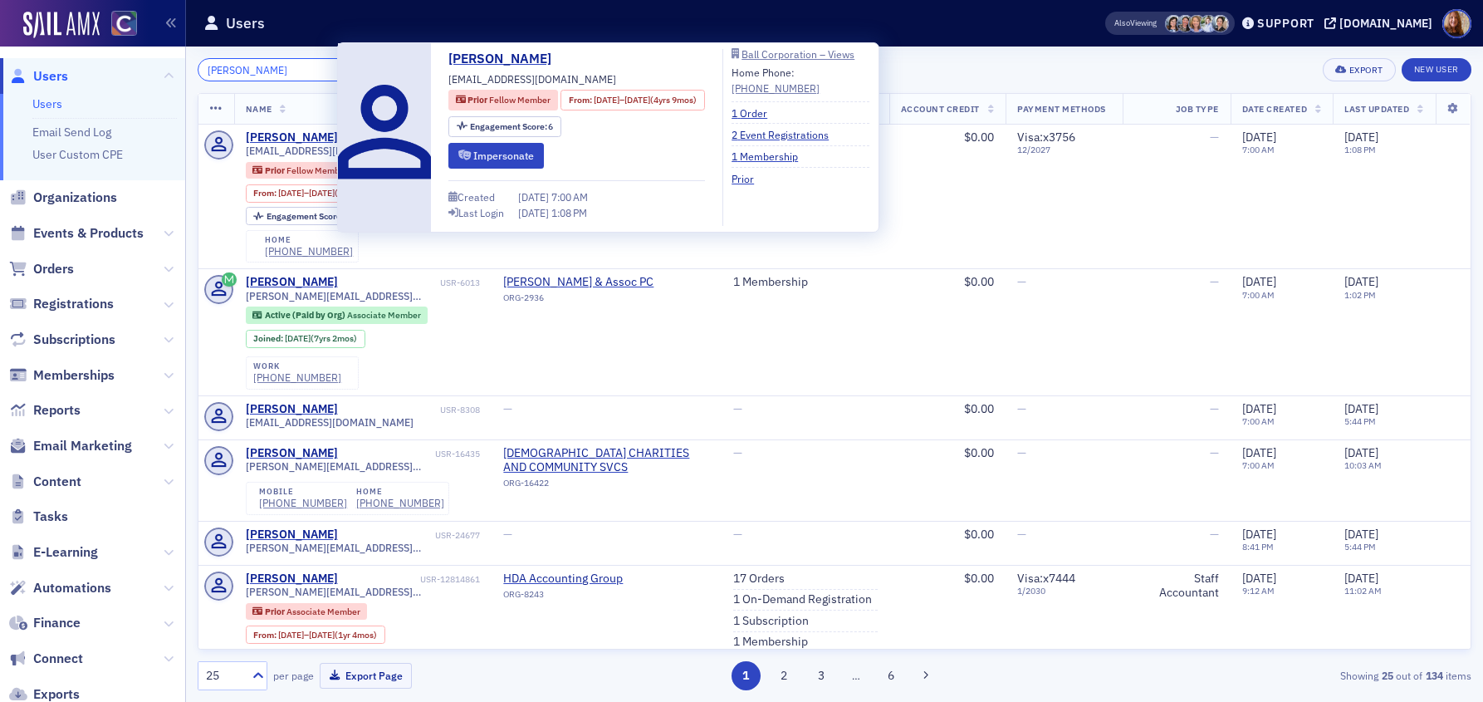
type input "elizabeth benton"
click at [1077, 84] on div "elizabeth benton × Add Filter Export New User Name Organization Name Activity A…" at bounding box center [835, 374] width 1274 height 632
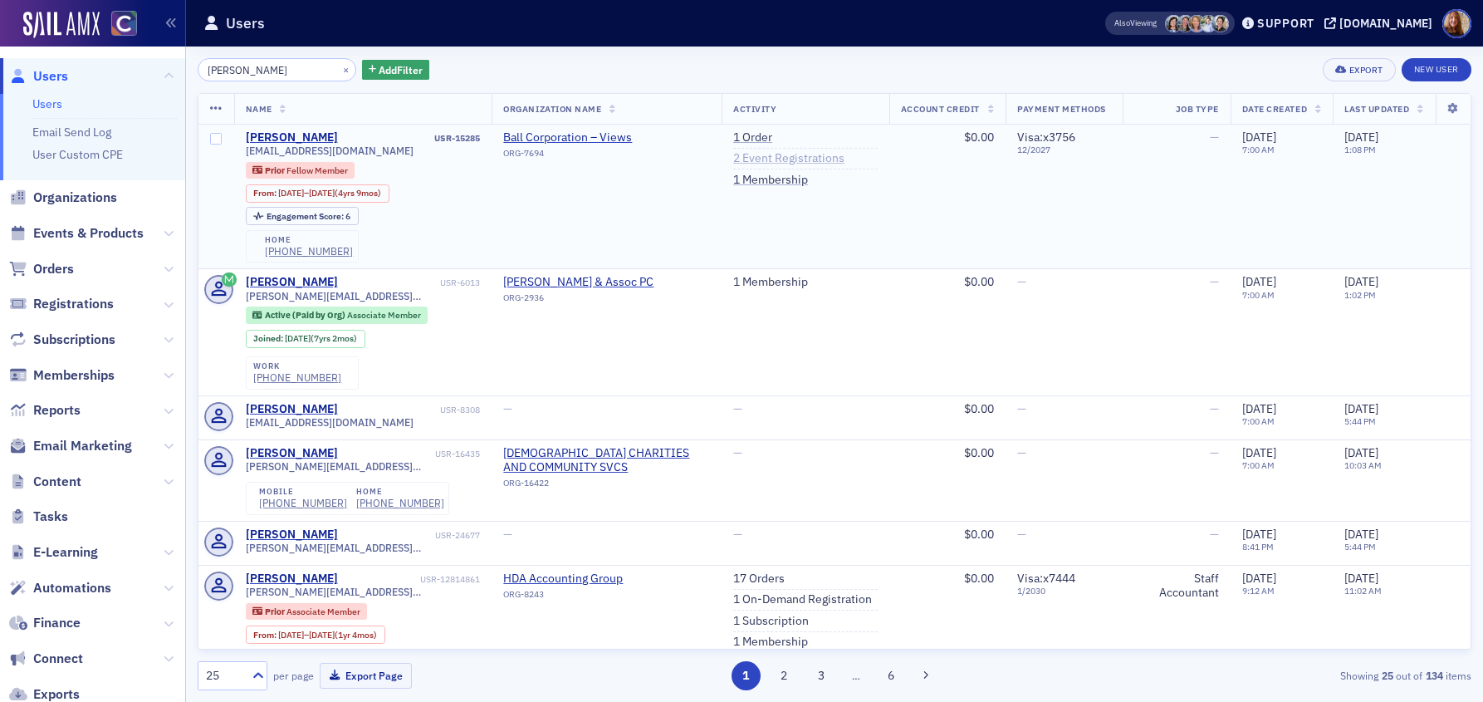
click at [754, 159] on link "2 Event Registrations" at bounding box center [788, 158] width 111 height 15
click at [731, 76] on div "elizabeth benton × Add Filter Export New User" at bounding box center [835, 69] width 1274 height 23
click at [736, 142] on link "1 Order" at bounding box center [752, 137] width 39 height 15
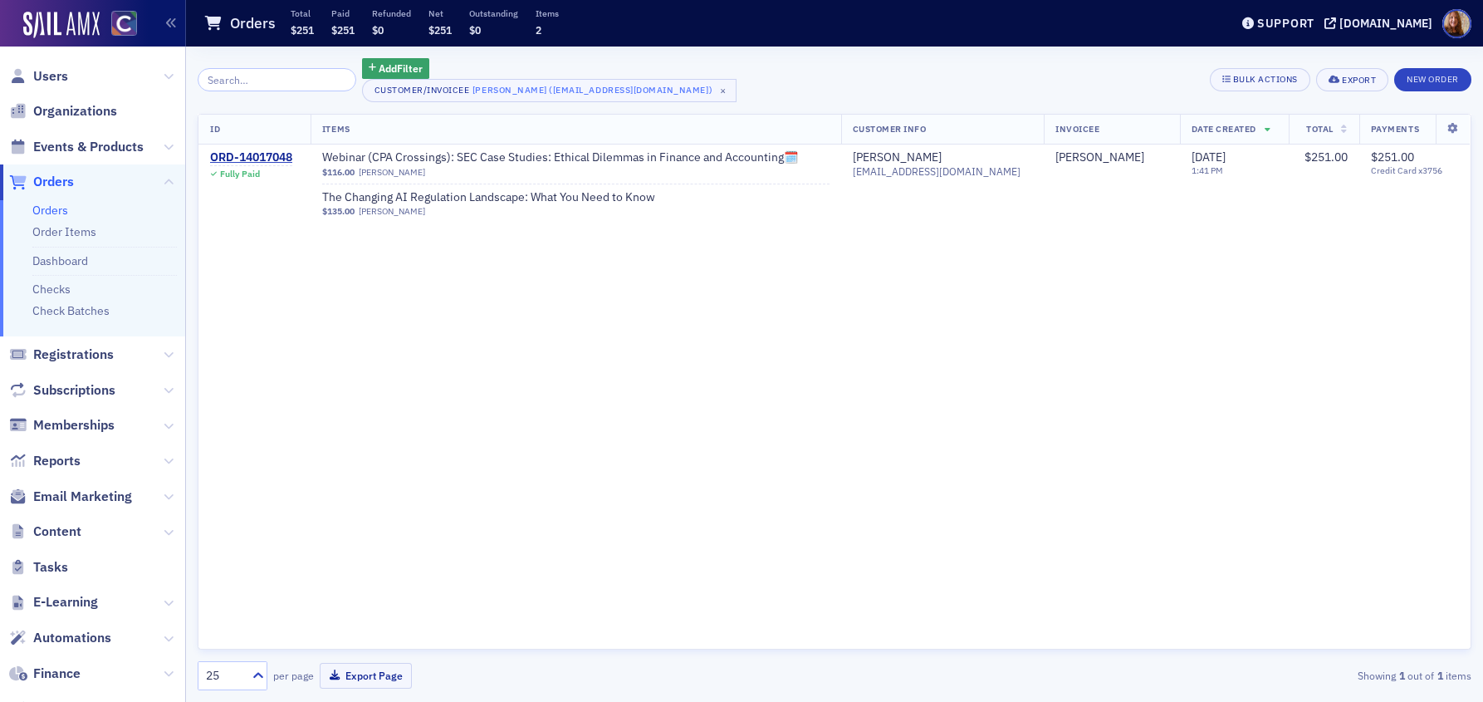
click at [783, 82] on div "Add Filter Customer/Invoicee Elizabeth Benton (ebenton@ball.com) × Bulk Actions…" at bounding box center [835, 80] width 1274 height 44
click at [56, 69] on span "Users" at bounding box center [50, 76] width 35 height 18
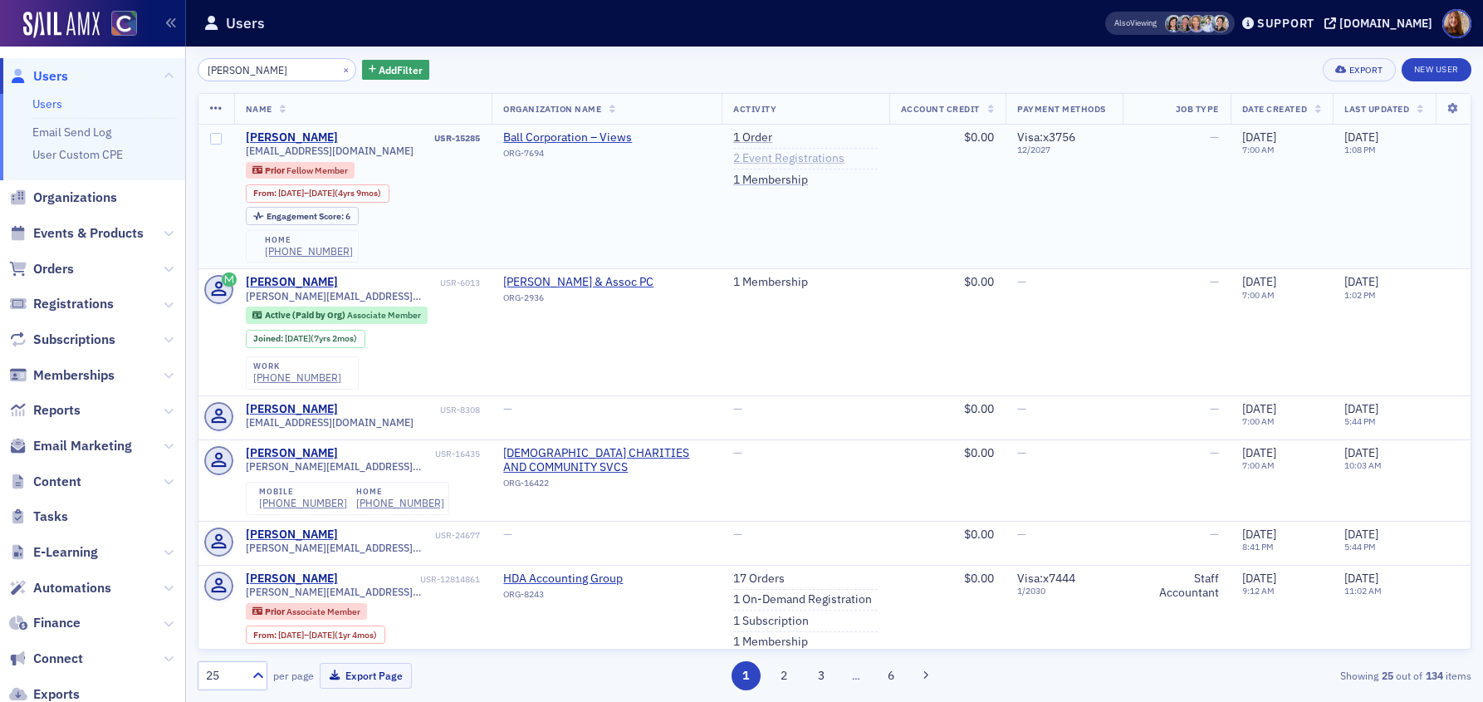
click at [764, 163] on link "2 Event Registrations" at bounding box center [788, 158] width 111 height 15
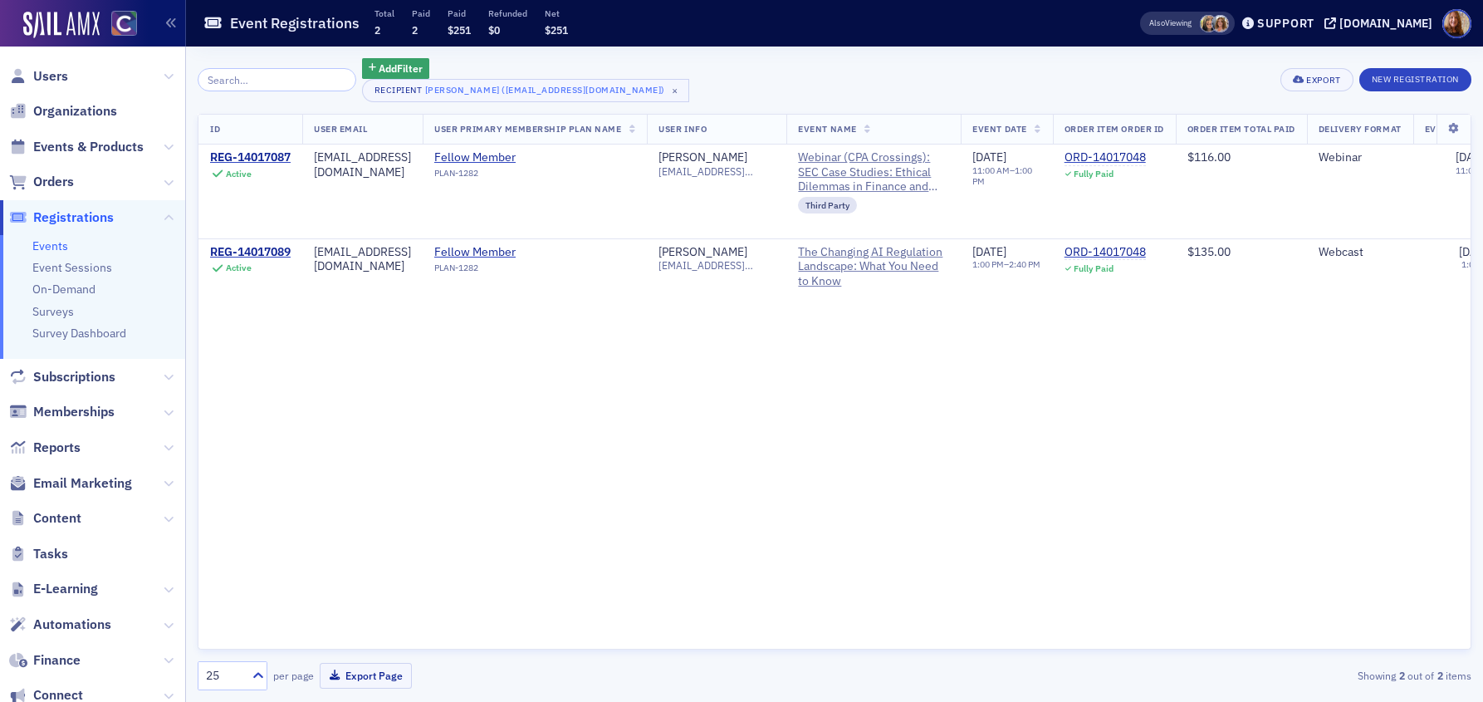
click at [861, 358] on div "ID User Email User Primary Membership Plan Name User Info Event Name Event Date…" at bounding box center [835, 382] width 1274 height 536
click at [271, 251] on div "REG-14017089" at bounding box center [250, 252] width 81 height 15
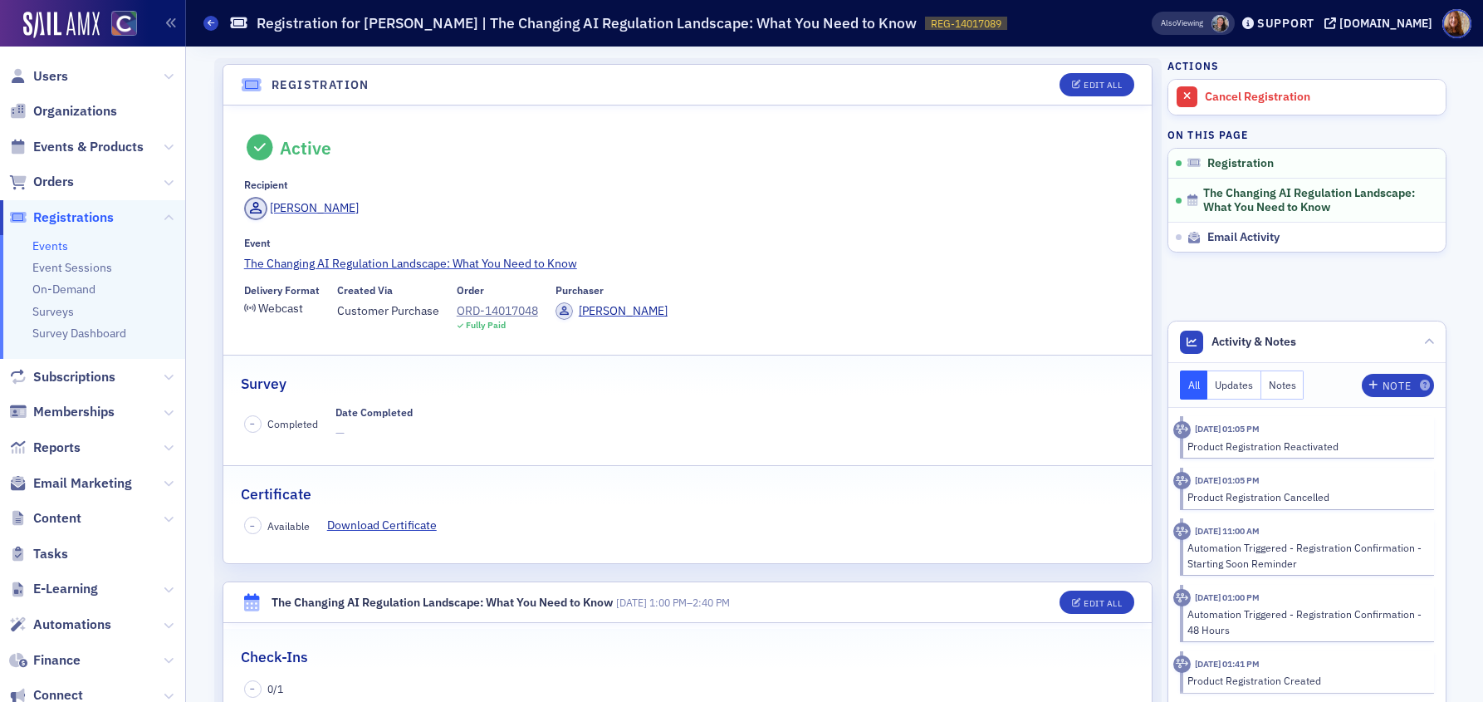
drag, startPoint x: 54, startPoint y: 73, endPoint x: 67, endPoint y: 74, distance: 13.3
click at [54, 73] on span "Users" at bounding box center [50, 76] width 35 height 18
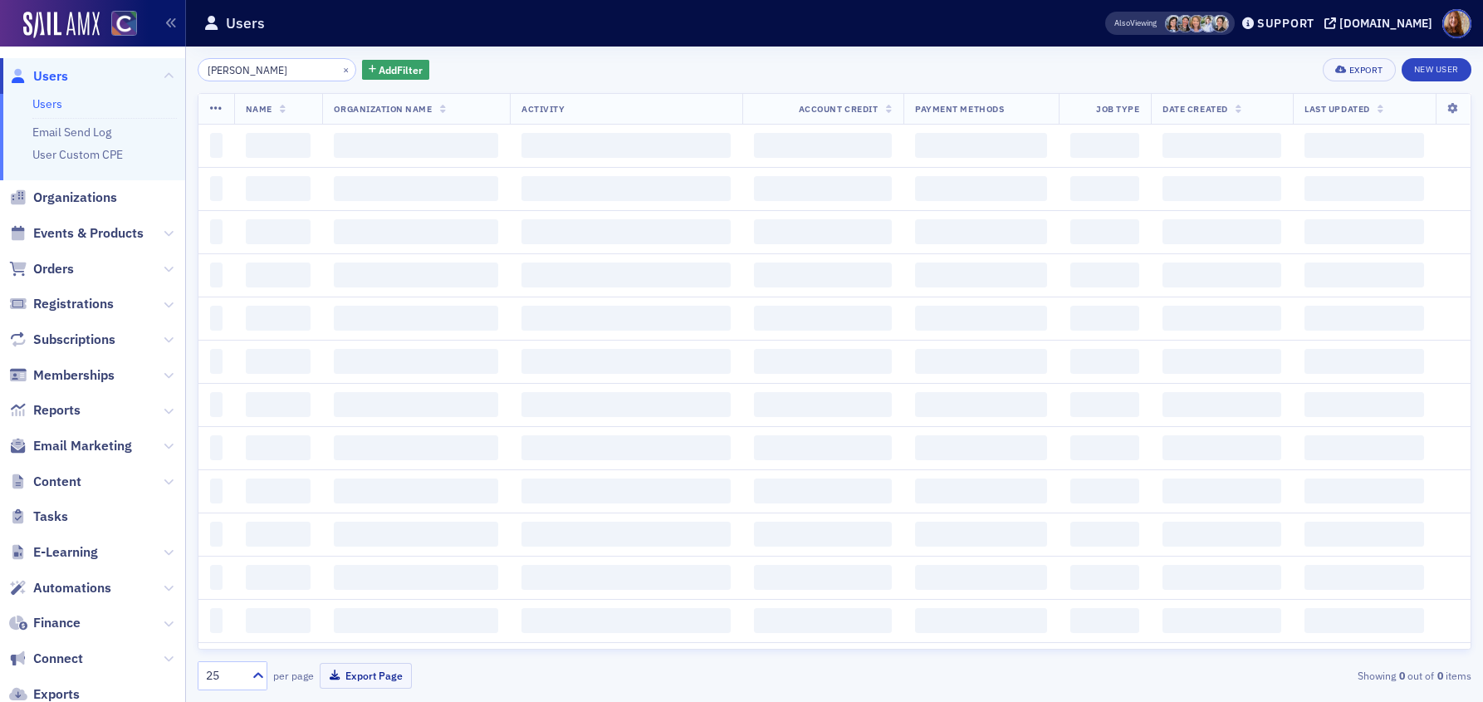
click at [257, 72] on input "elizabeth benton" at bounding box center [277, 69] width 159 height 23
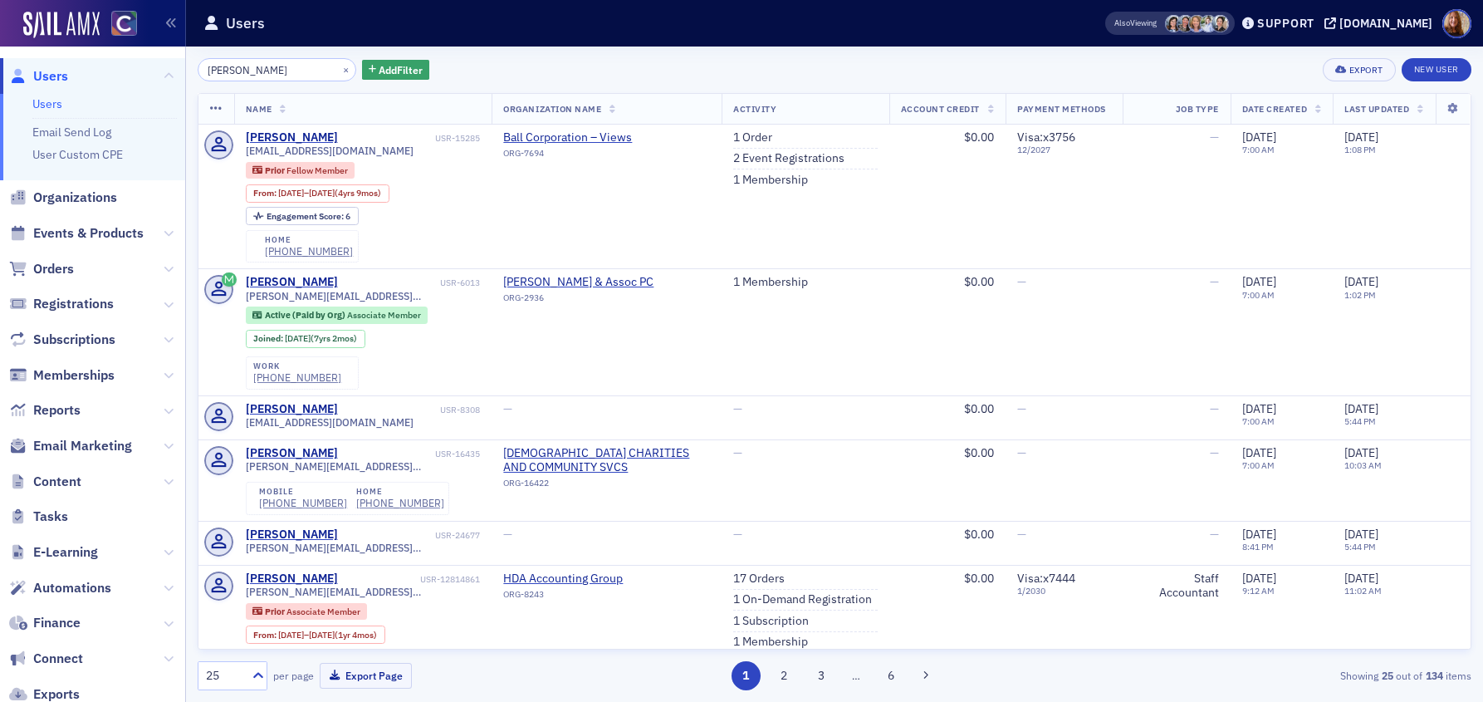
click at [257, 72] on input "elizabeth benton" at bounding box center [277, 69] width 159 height 23
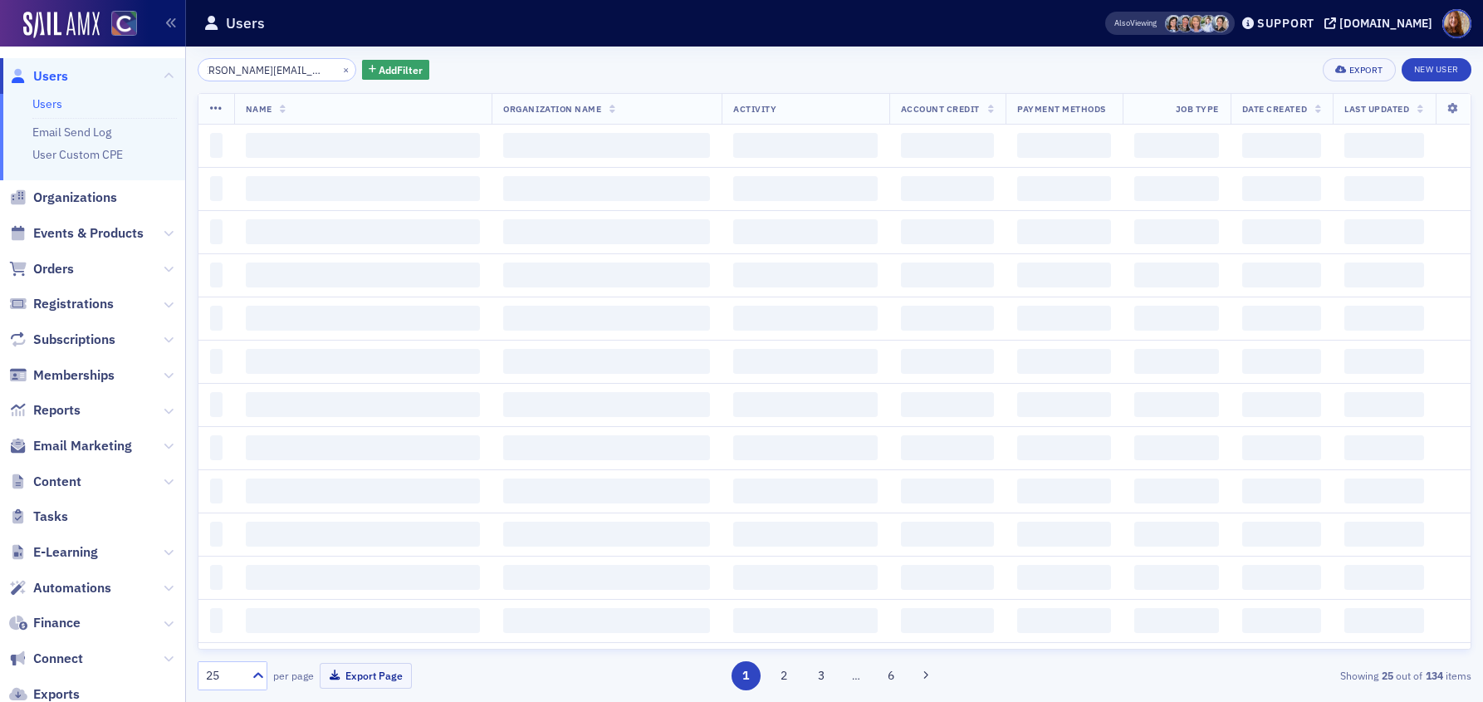
type input "kim.patmore@comcast.net"
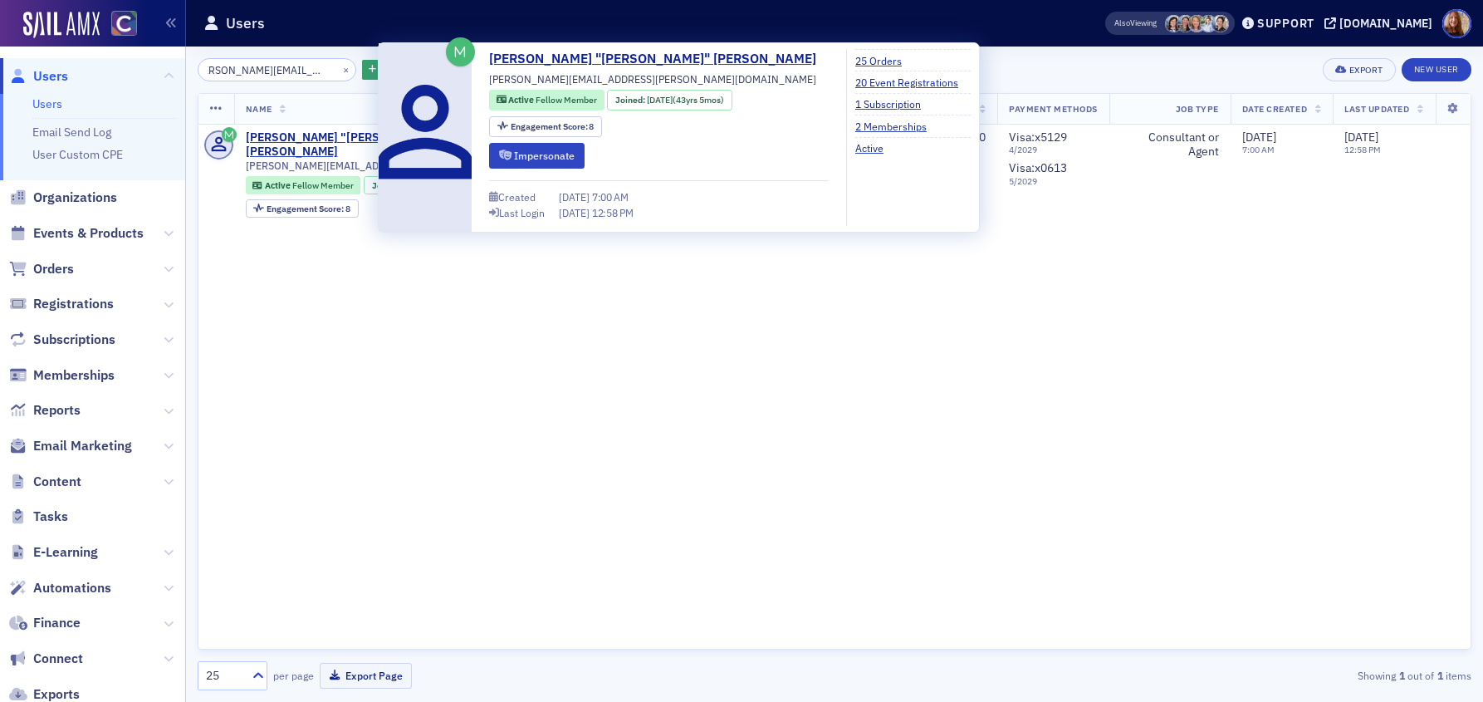
click at [947, 336] on div "Name Organization Name Activity Account Credit Payment Methods Job Type Date Cr…" at bounding box center [835, 371] width 1274 height 556
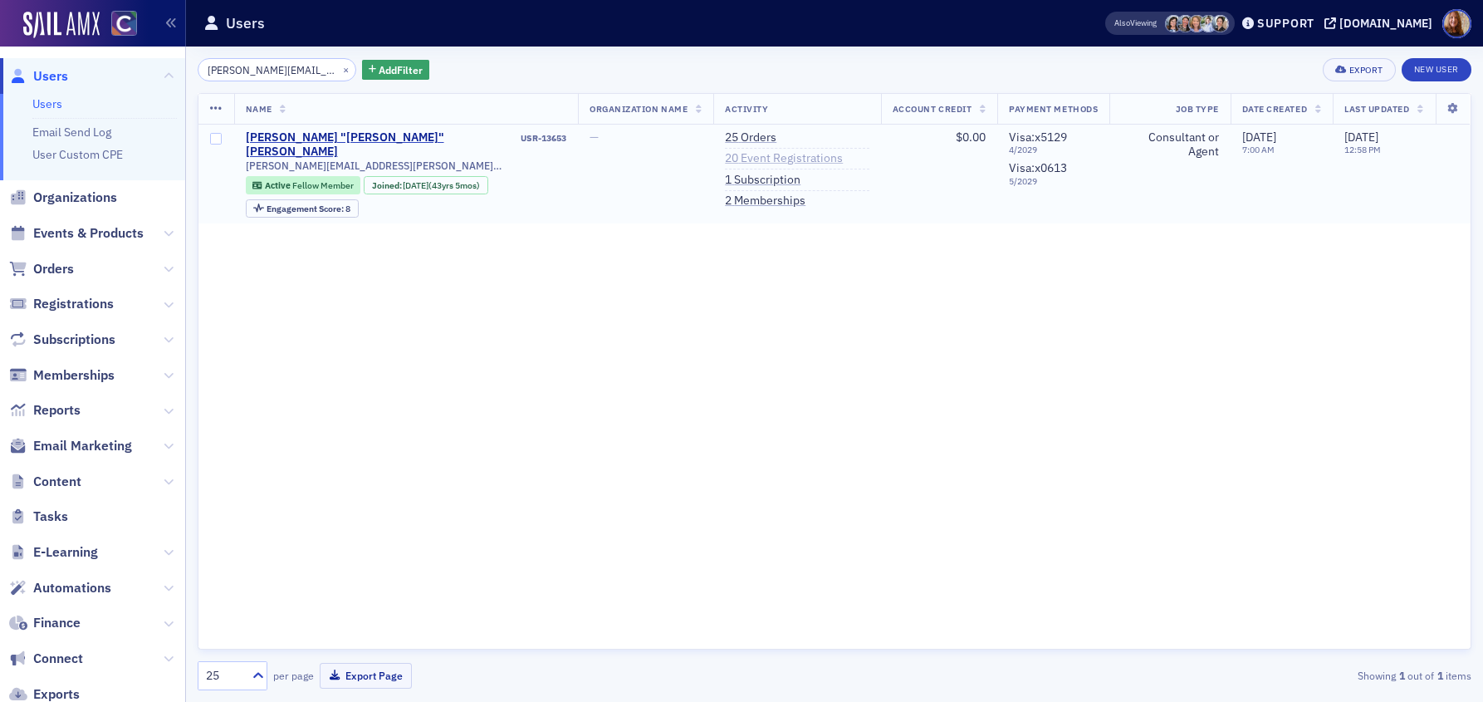
click at [761, 156] on link "20 Event Registrations" at bounding box center [784, 158] width 118 height 15
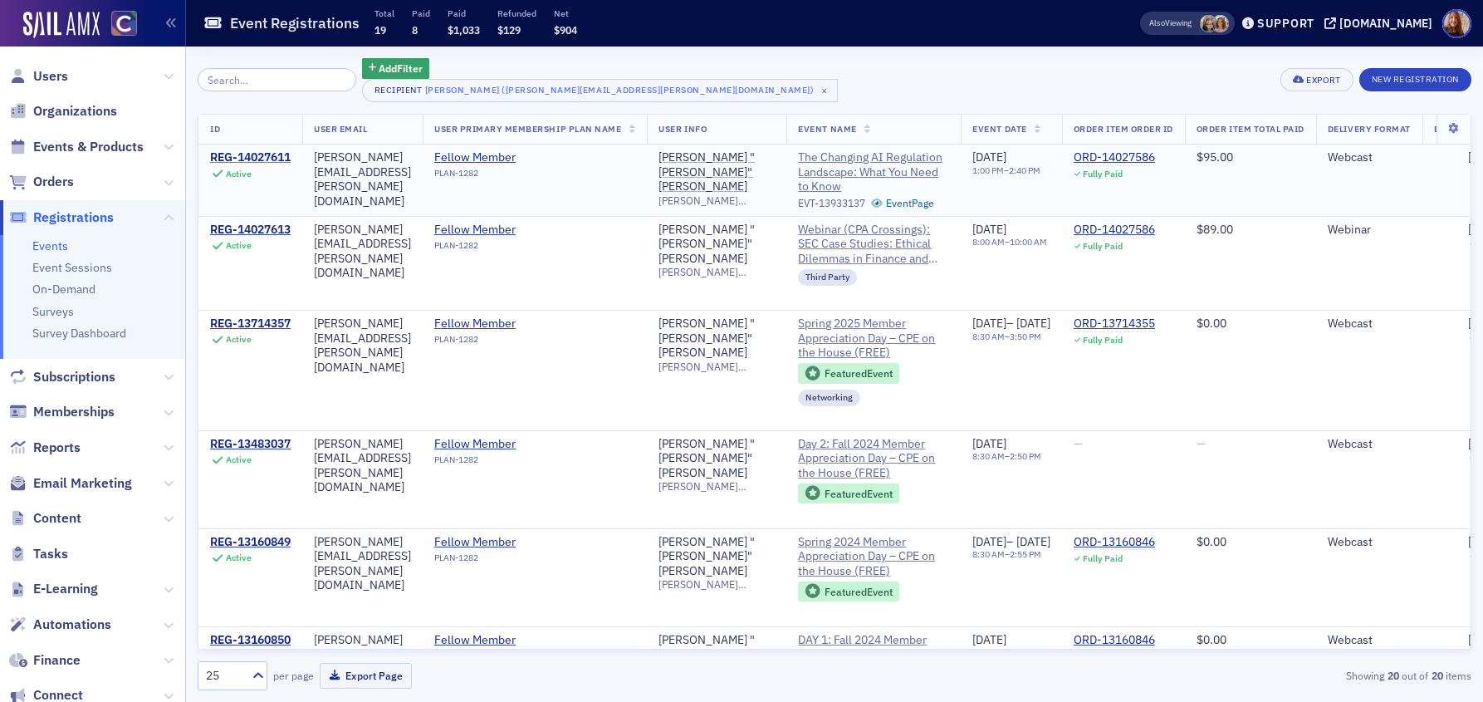
click at [267, 155] on div "REG-14027611" at bounding box center [250, 157] width 81 height 15
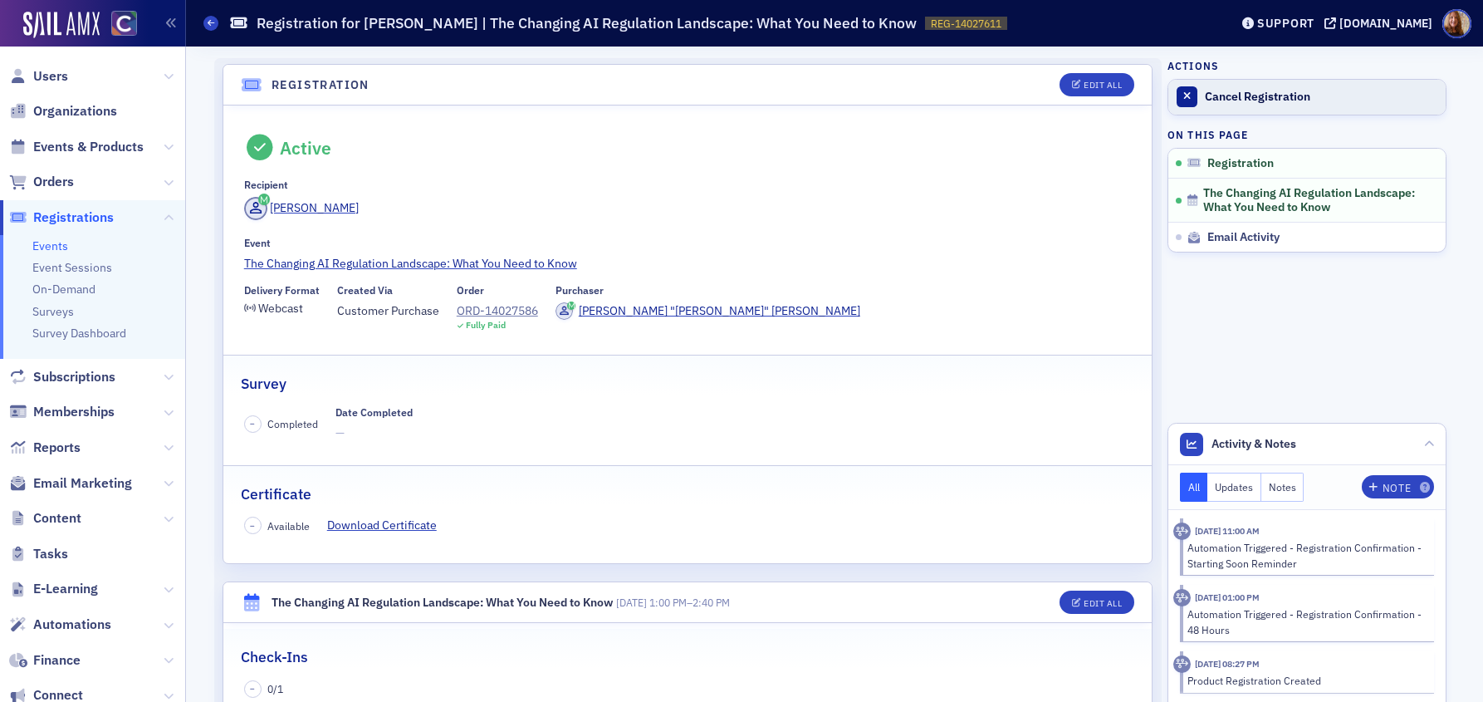
click at [1278, 100] on div "Cancel Registration" at bounding box center [1321, 97] width 233 height 15
click at [1232, 98] on div "Reactivate Registration" at bounding box center [1321, 97] width 233 height 15
click at [876, 287] on div "Delivery Format Webcast Created Via Customer Purchase Order ORD-14027586 Fully …" at bounding box center [688, 307] width 888 height 47
click at [647, 216] on div "Kim Patmore" at bounding box center [688, 211] width 888 height 28
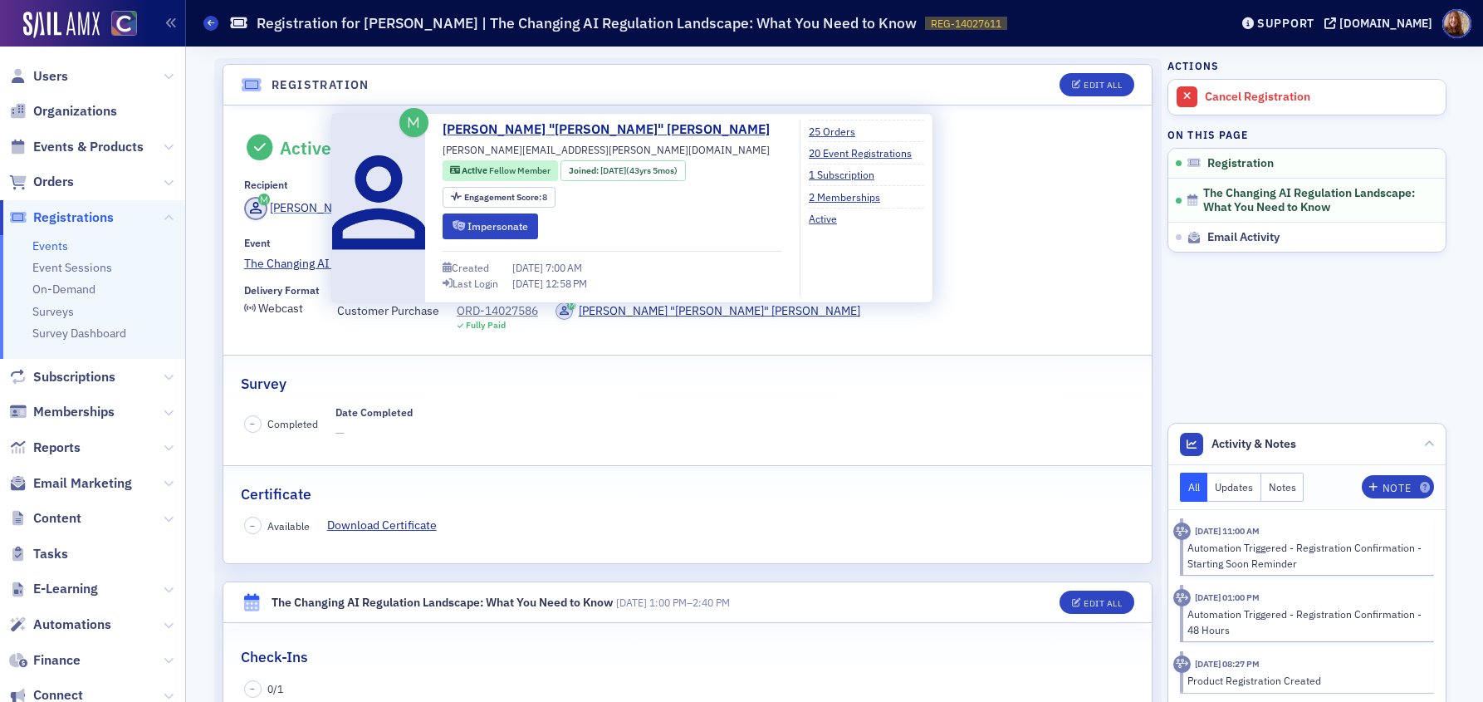
click at [304, 205] on div "Kim Patmore" at bounding box center [314, 207] width 89 height 17
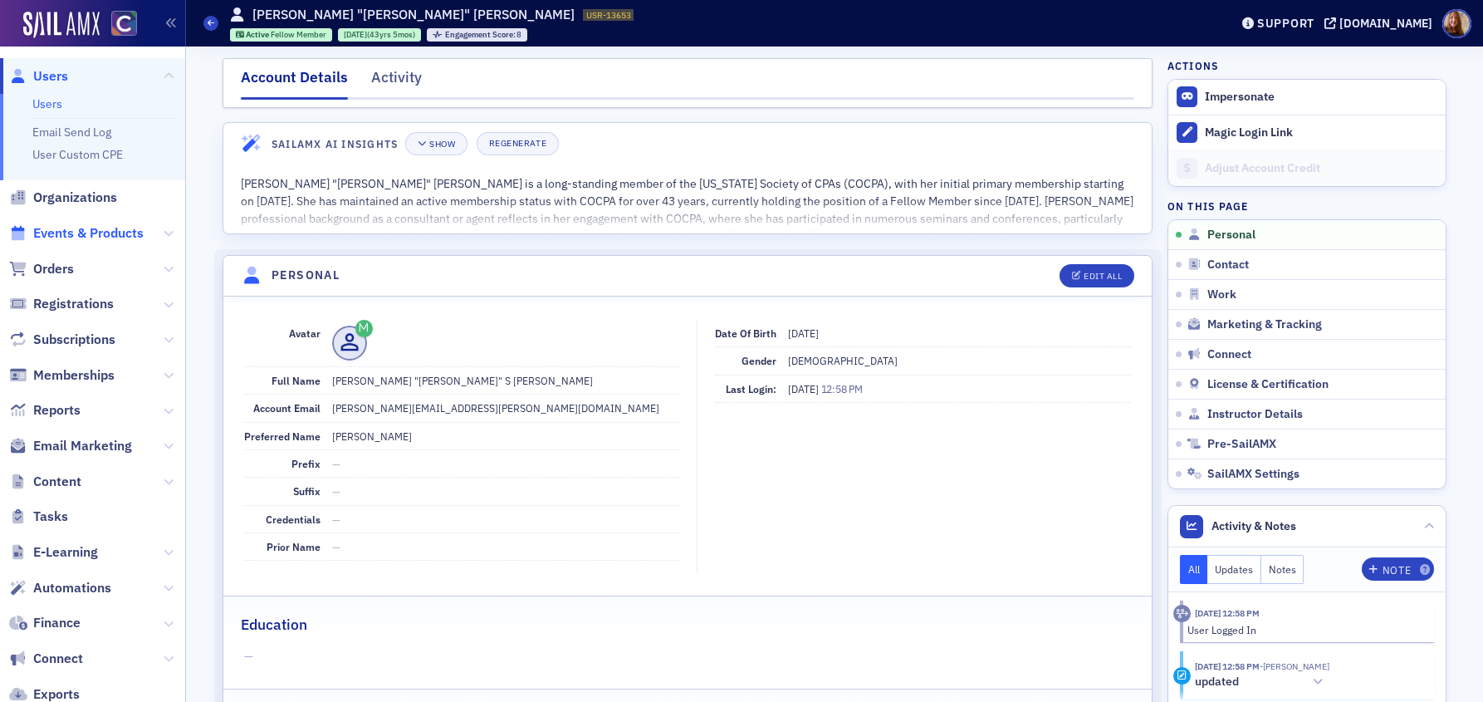
click at [76, 230] on span "Events & Products" at bounding box center [88, 233] width 110 height 18
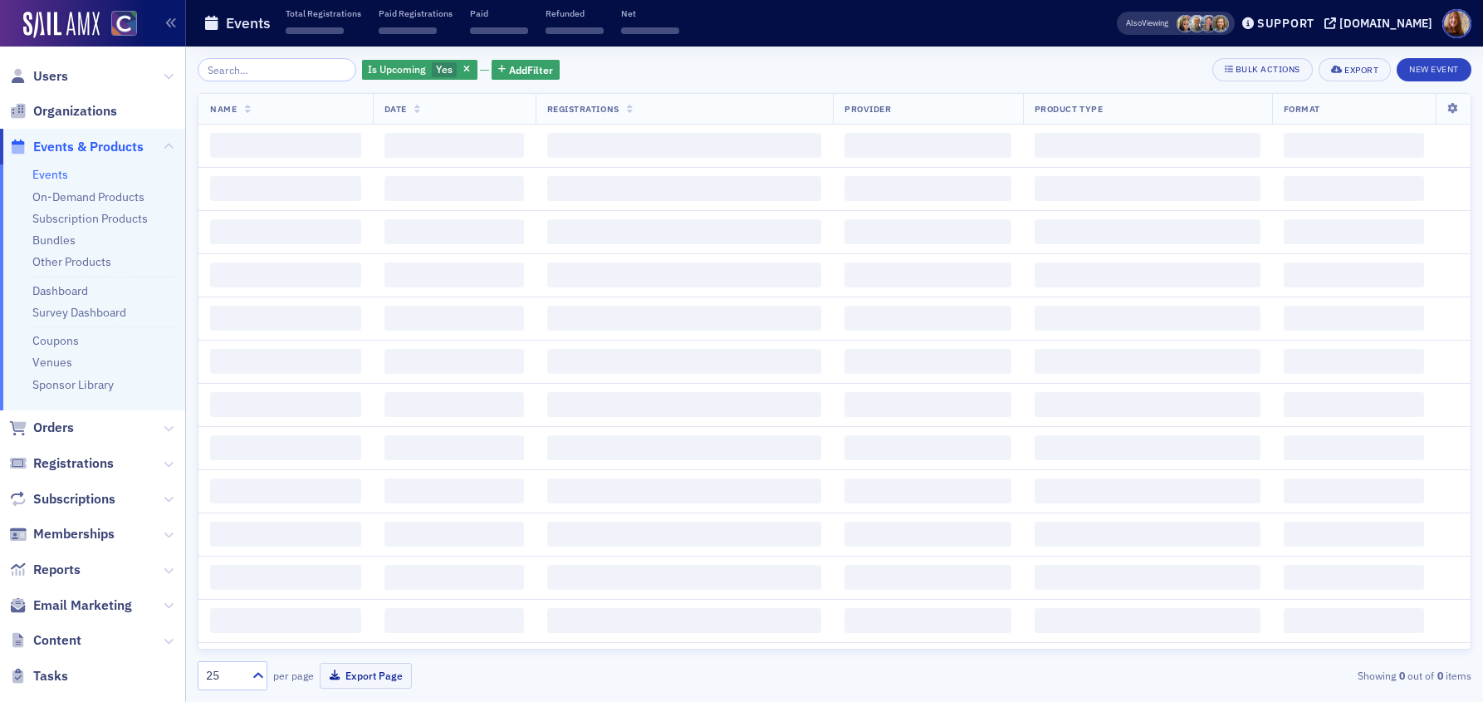
click at [241, 66] on input "search" at bounding box center [277, 69] width 159 height 23
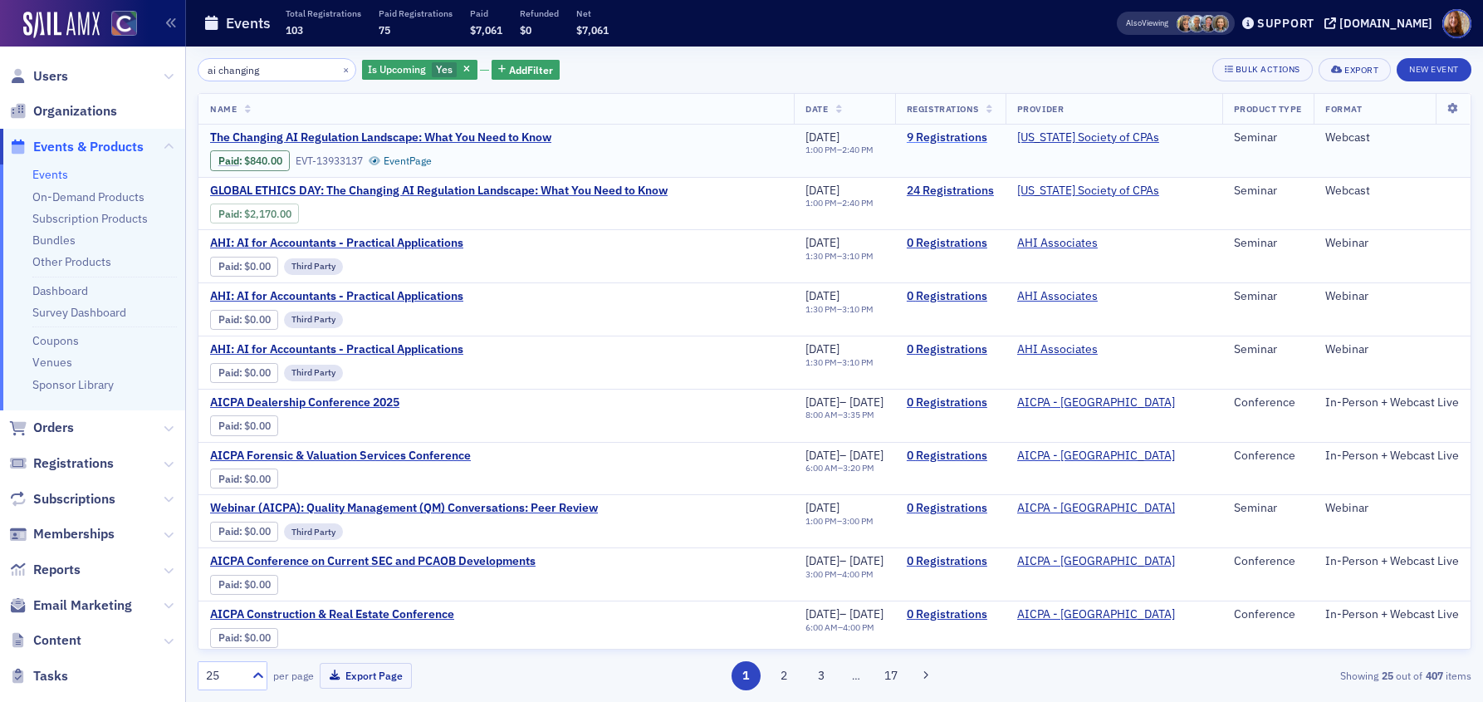
type input "ai changing"
click at [928, 143] on link "9 Registrations" at bounding box center [950, 137] width 87 height 15
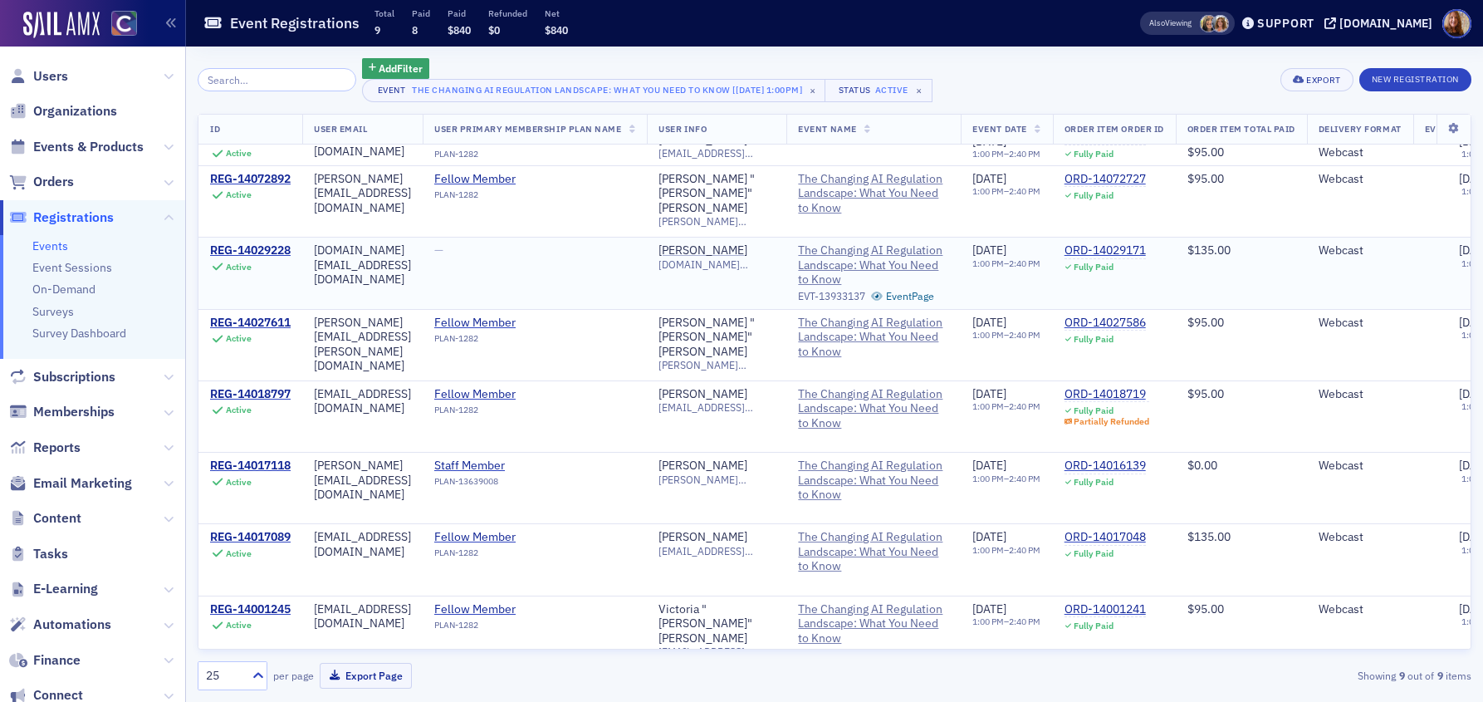
scroll to position [153, 0]
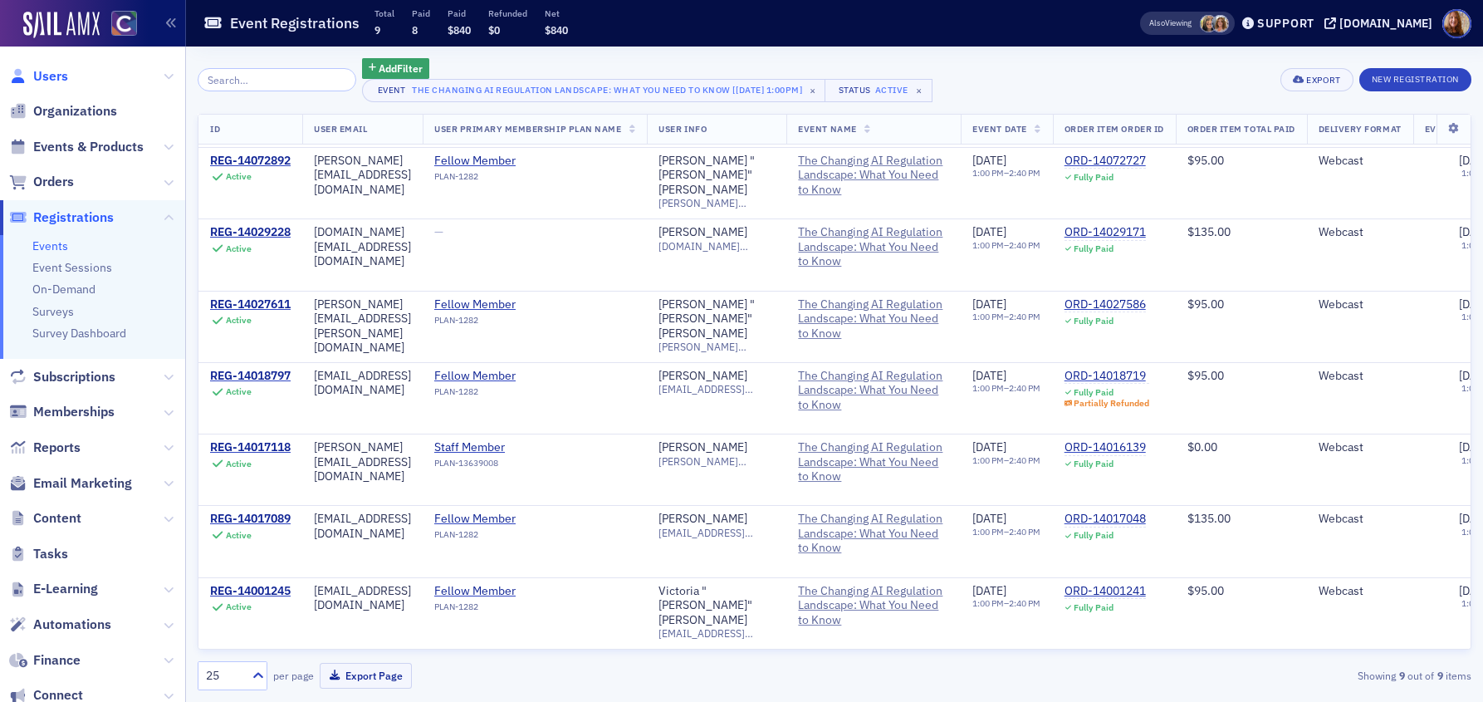
click at [51, 73] on span "Users" at bounding box center [50, 76] width 35 height 18
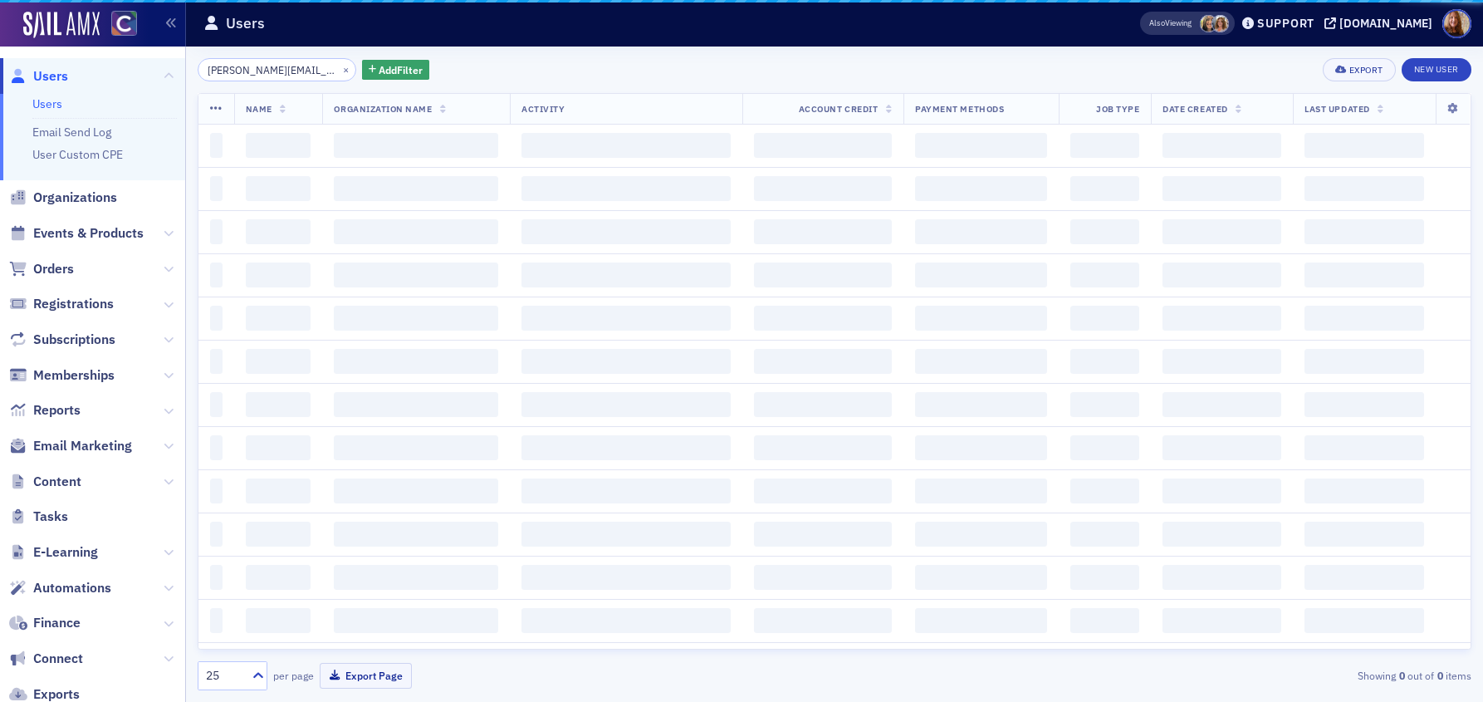
scroll to position [0, 14]
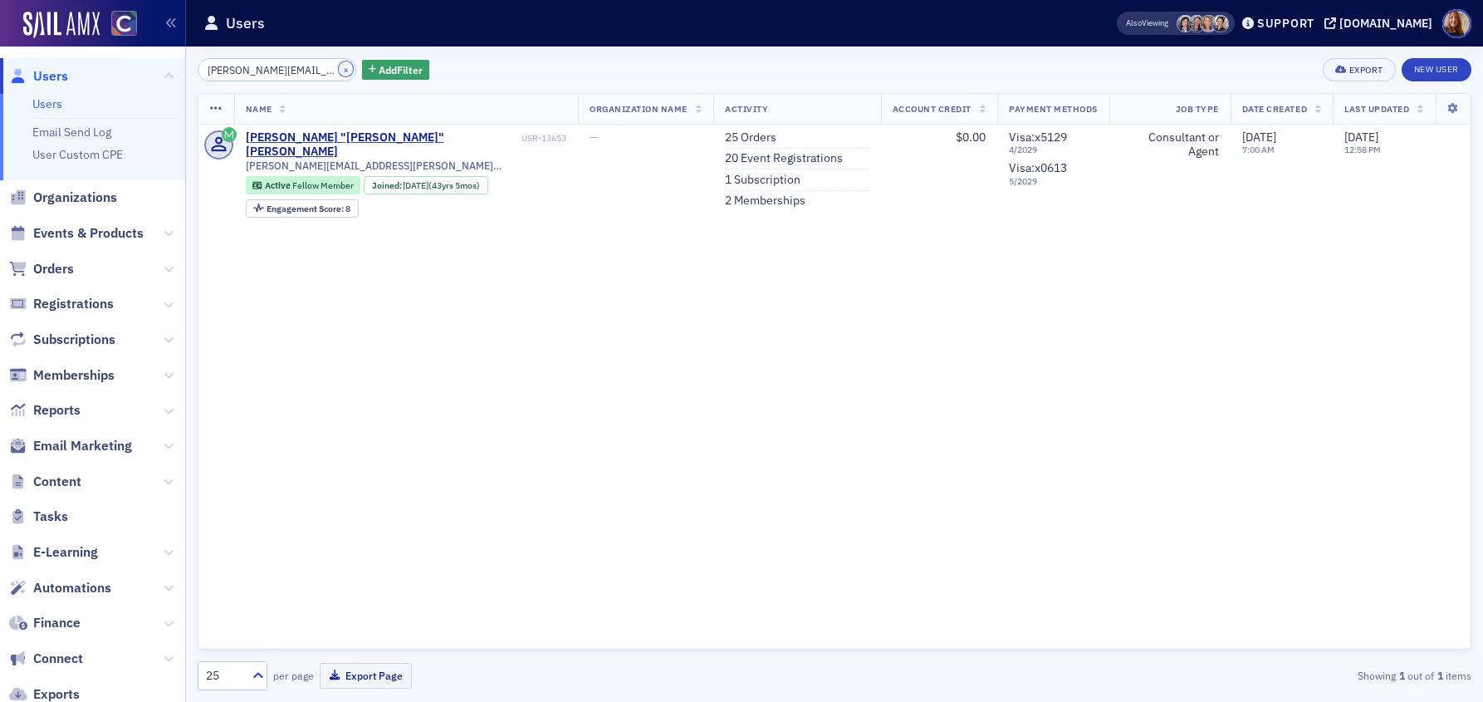
click at [339, 71] on button "×" at bounding box center [346, 68] width 15 height 15
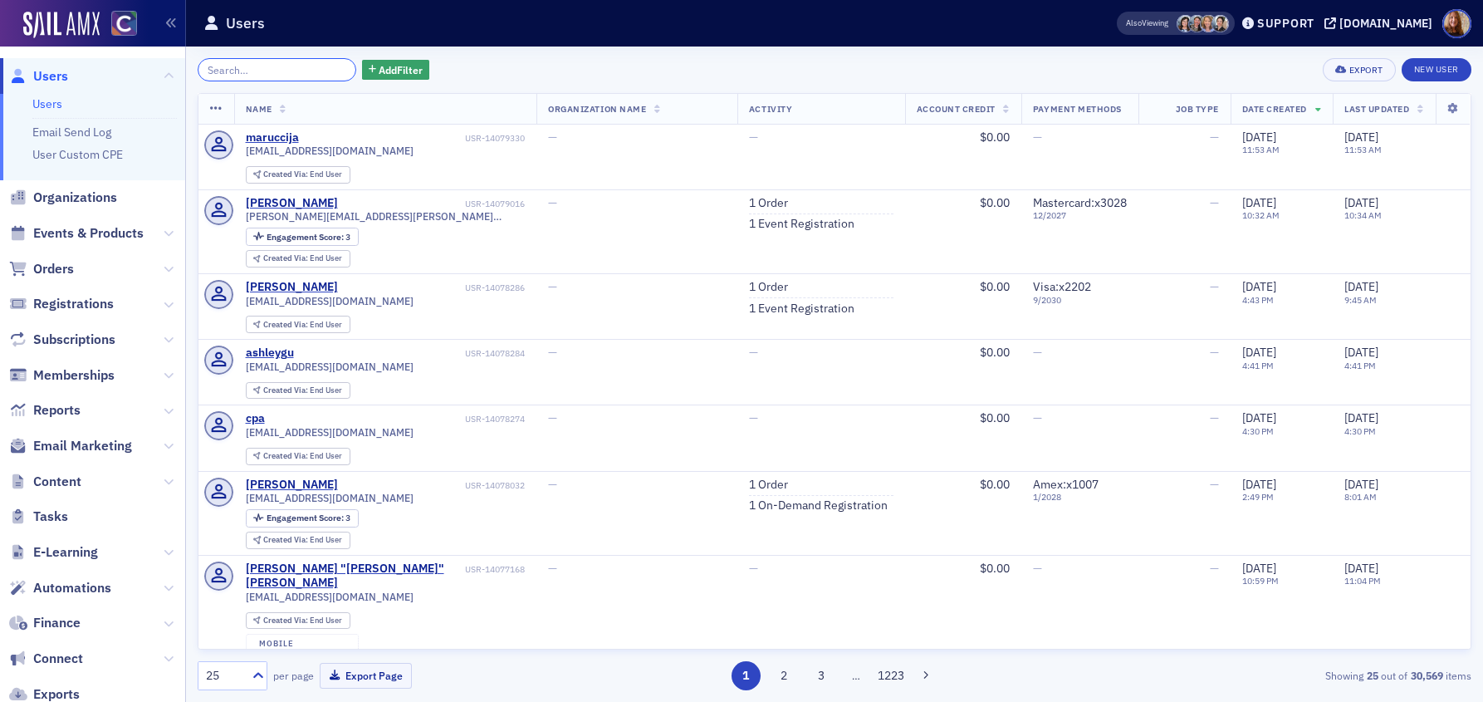
click at [246, 71] on input "search" at bounding box center [277, 69] width 159 height 23
paste input "kim.patmore@comcast.net"
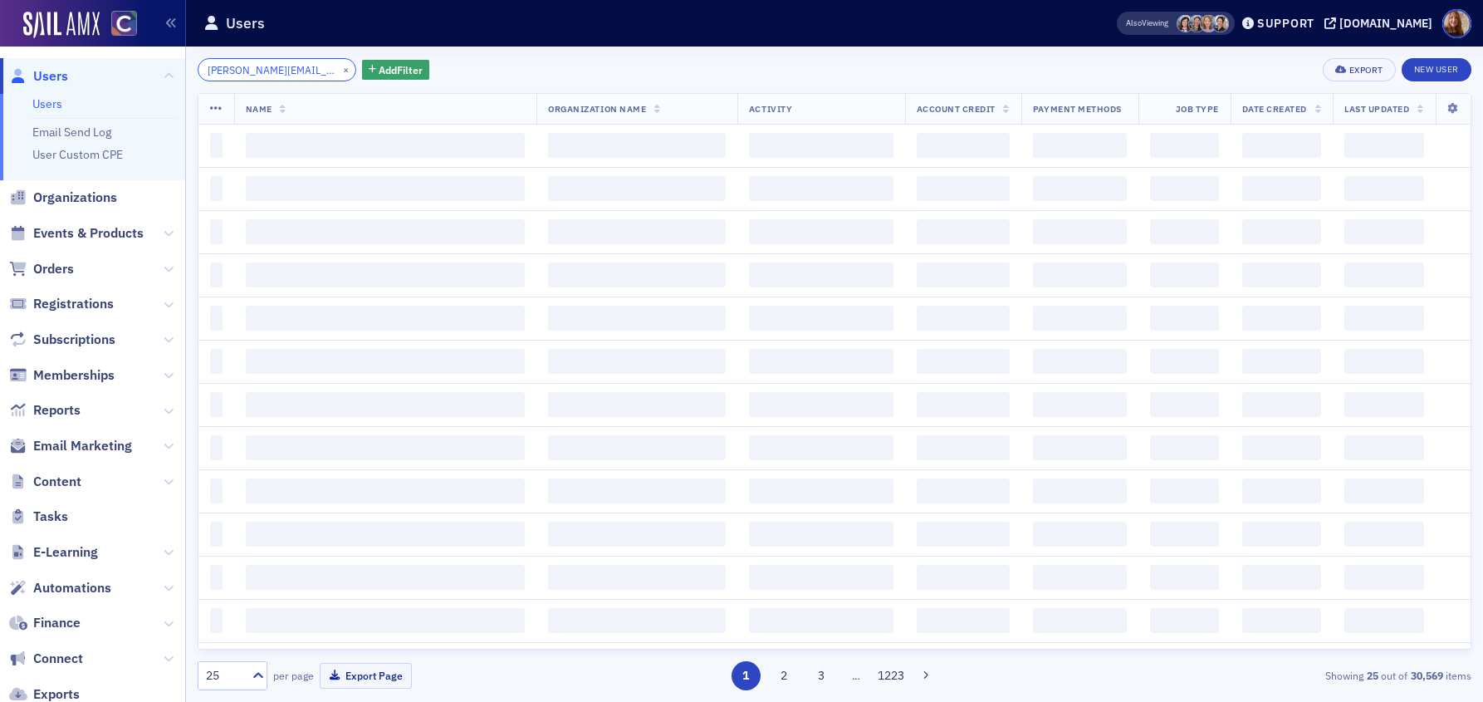
scroll to position [0, 14]
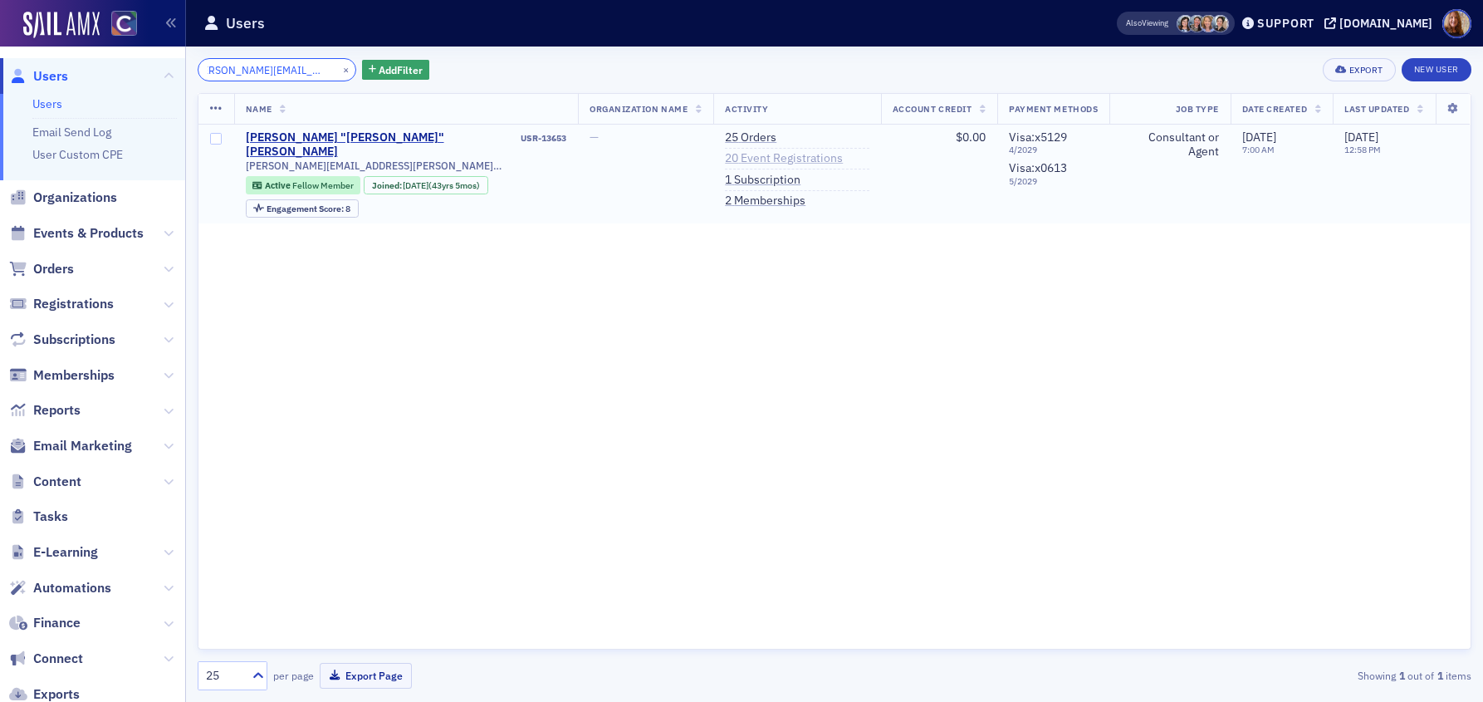
type input "kim.patmore@comcast.net"
click at [763, 159] on link "20 Event Registrations" at bounding box center [784, 158] width 118 height 15
